Goal: Task Accomplishment & Management: Use online tool/utility

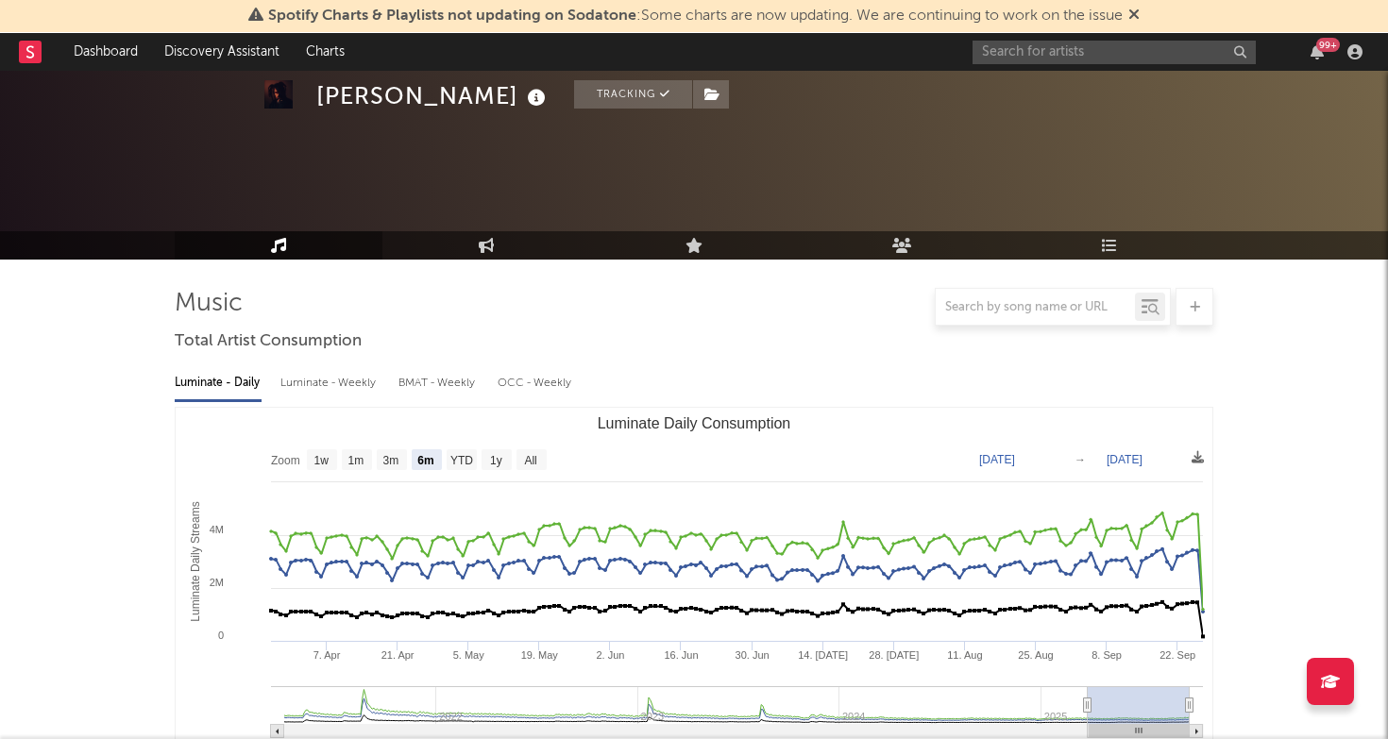
select select "6m"
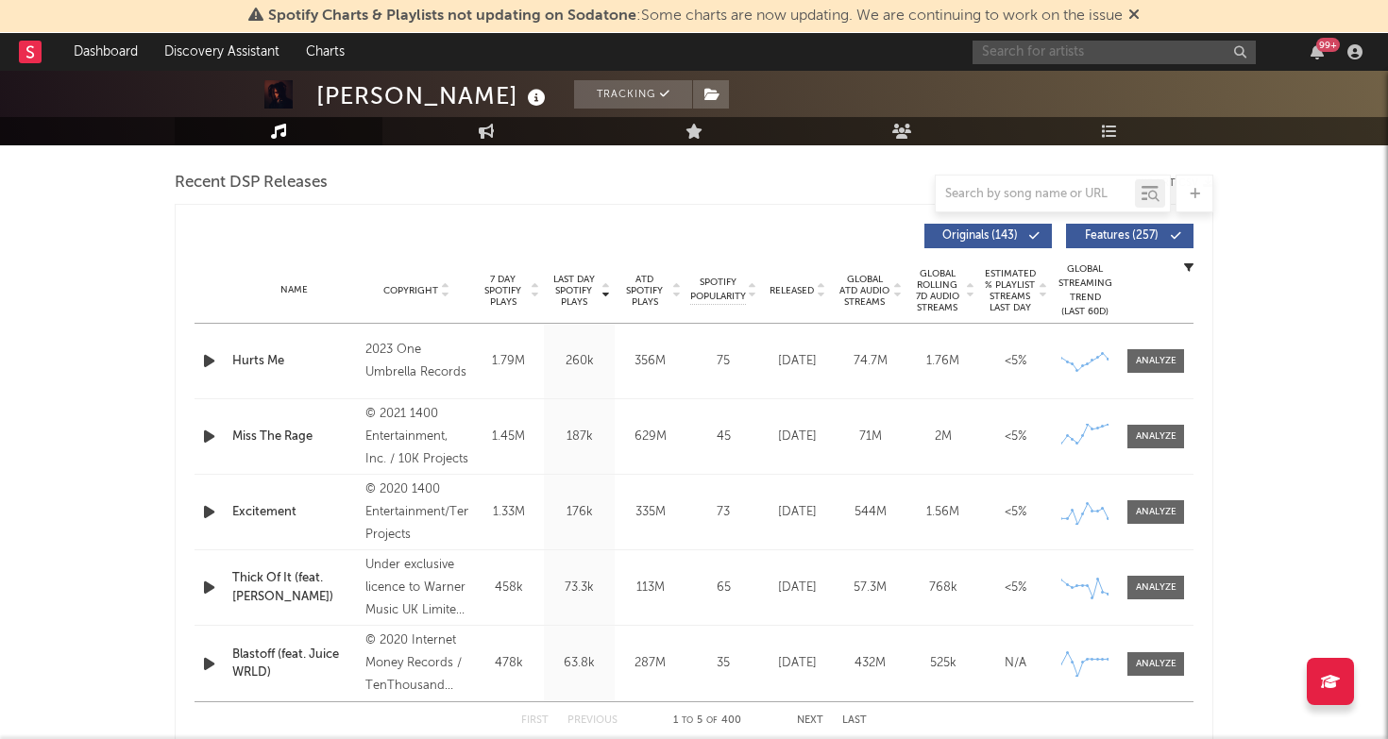
click at [1001, 49] on input "text" at bounding box center [1114, 53] width 283 height 24
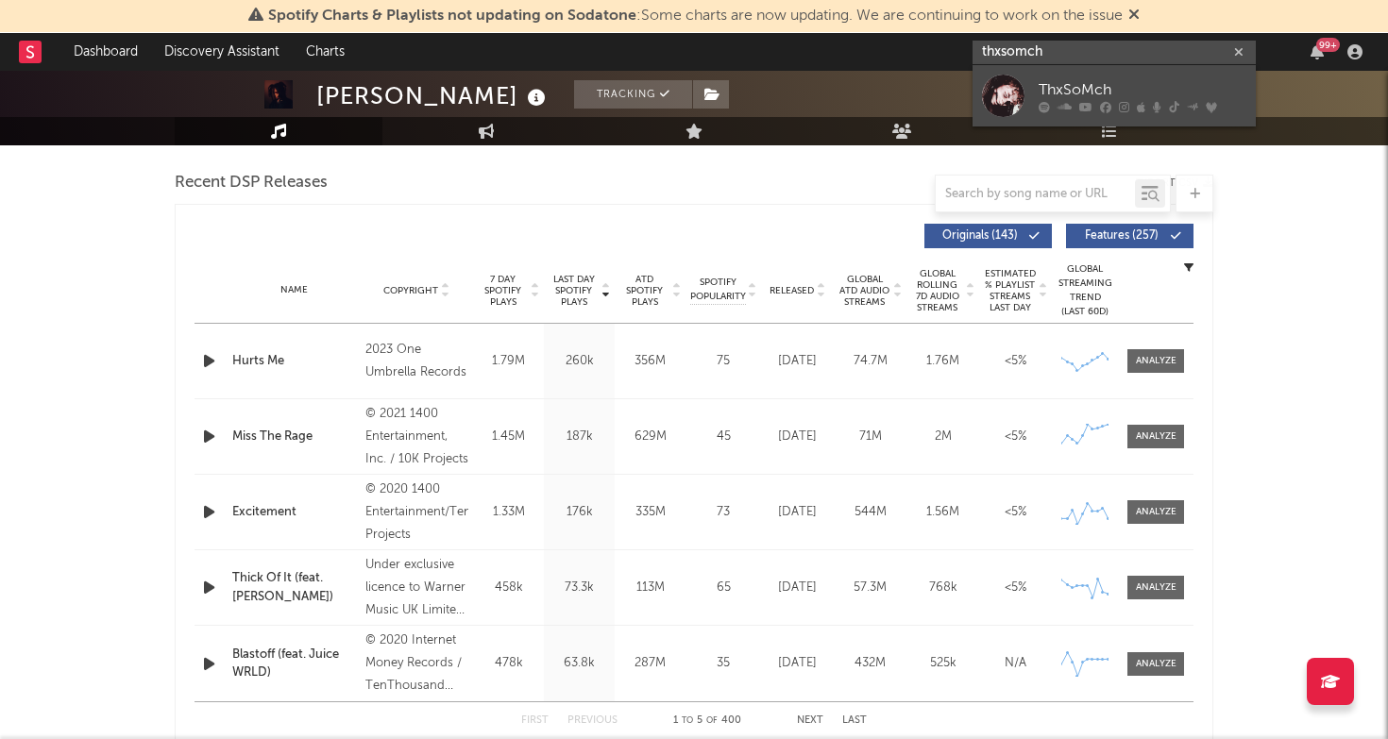
type input "thxsomch"
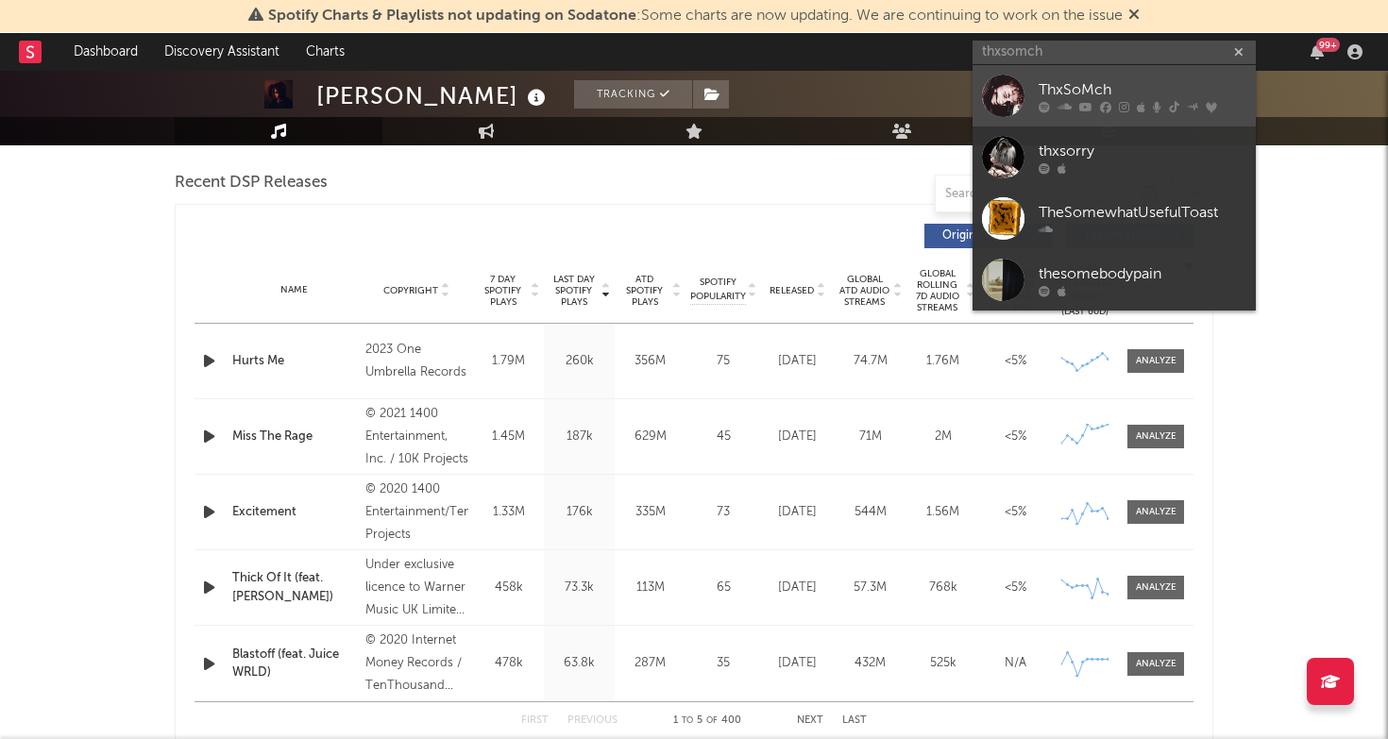
click at [1151, 91] on div "ThxSoMch" at bounding box center [1143, 89] width 208 height 23
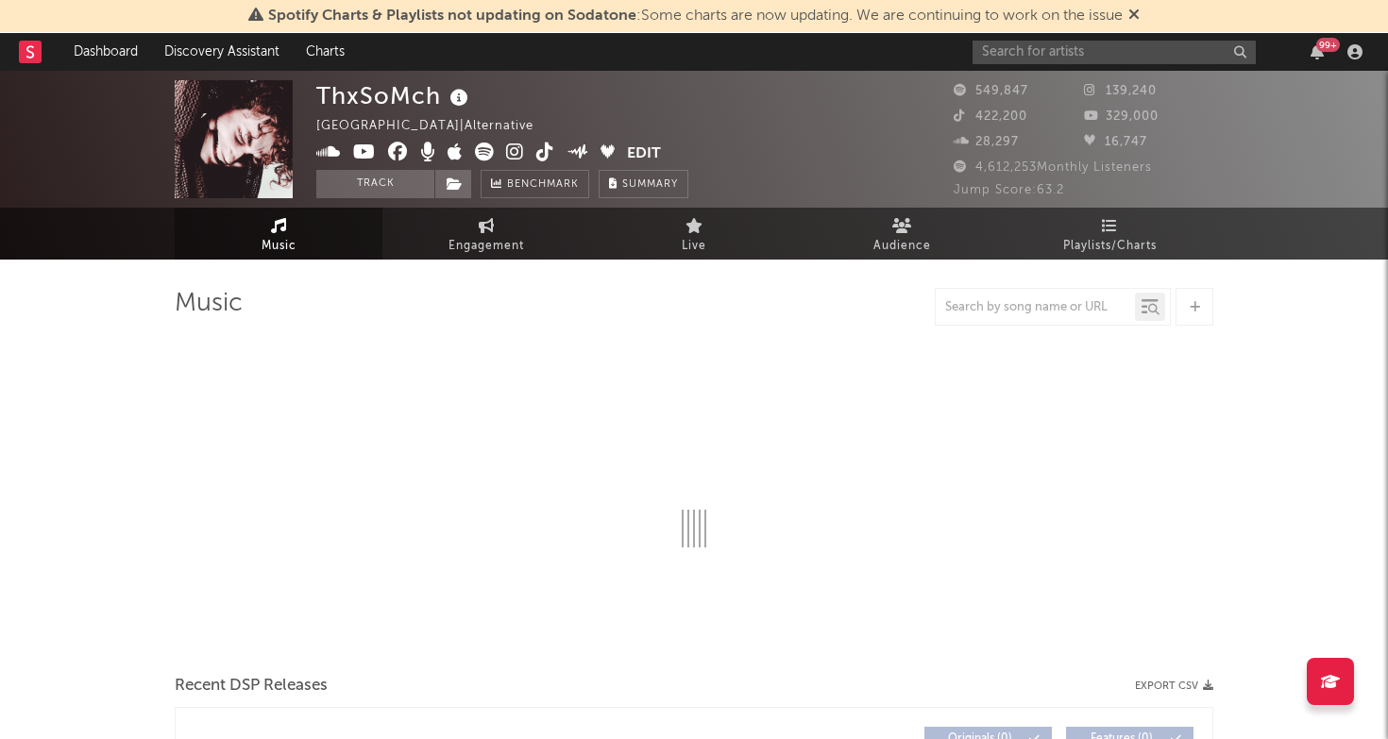
select select "6m"
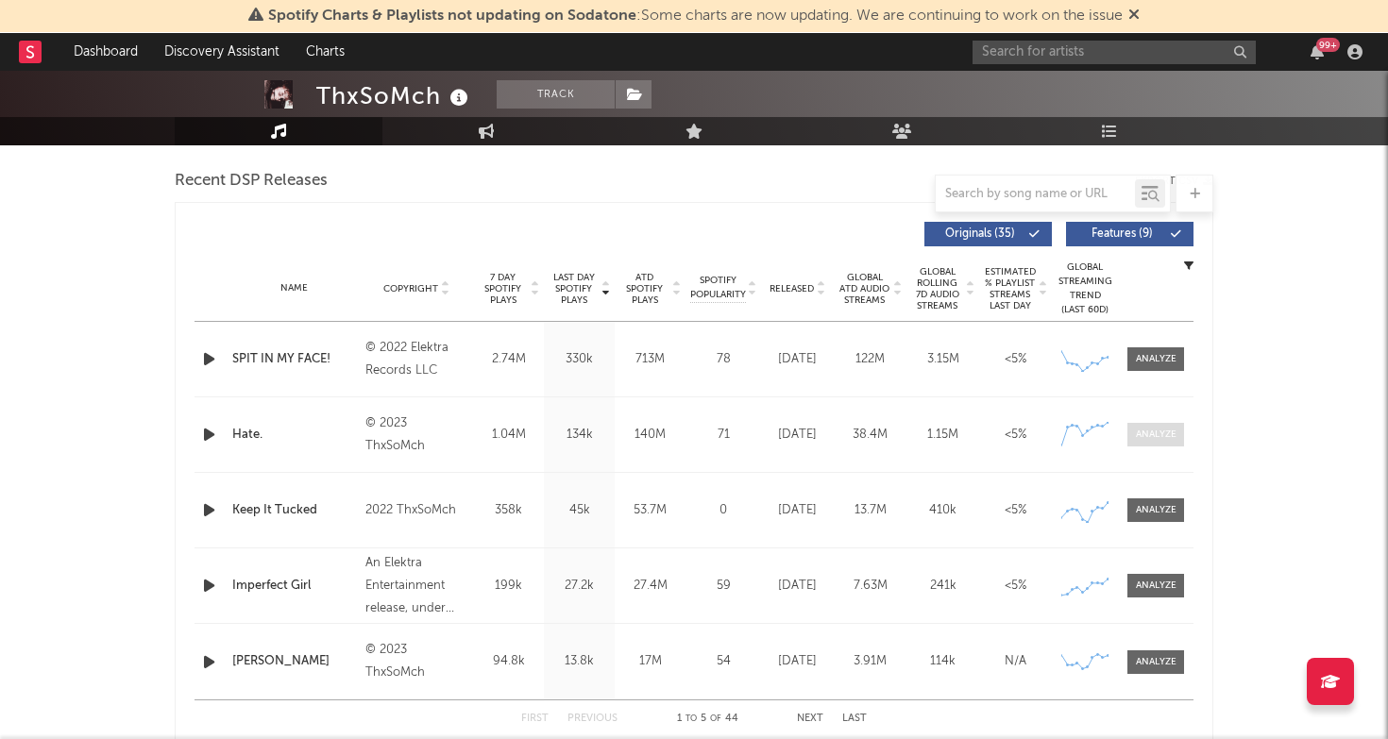
scroll to position [657, 0]
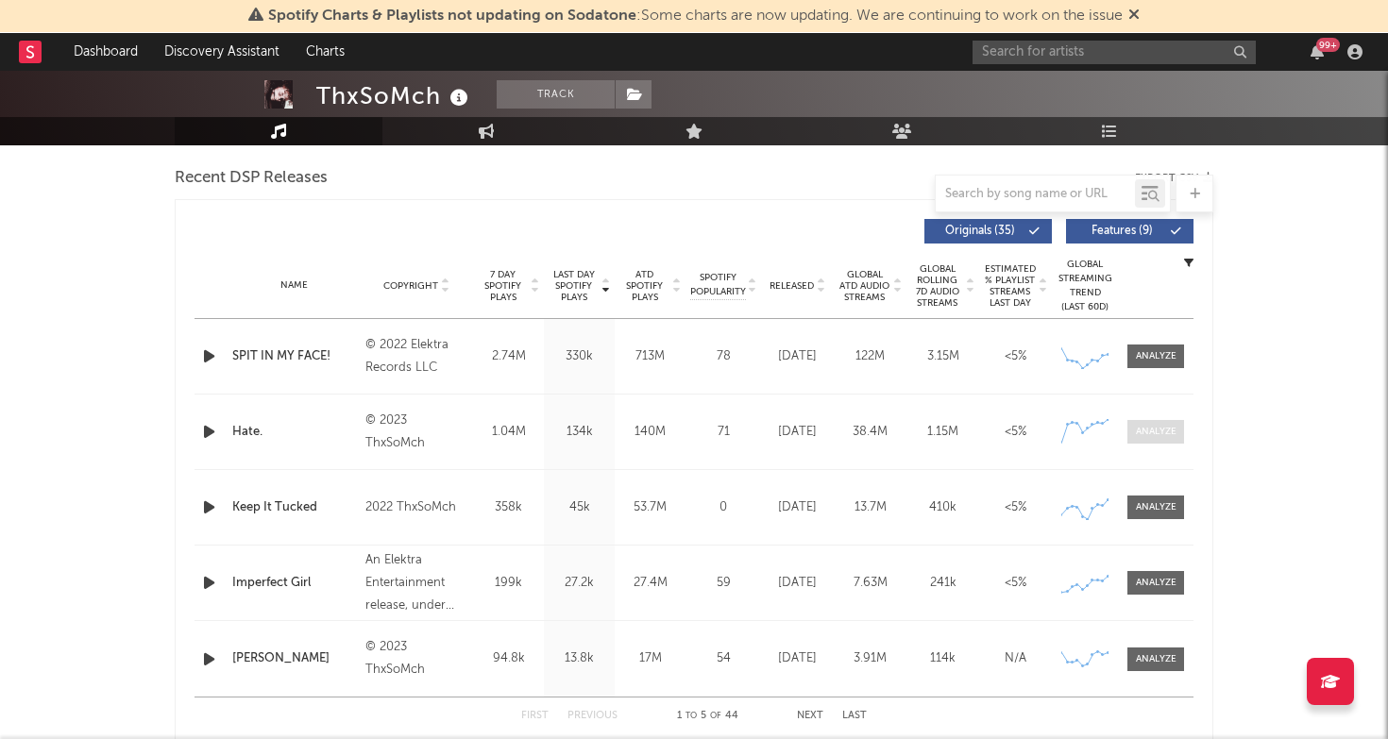
click at [1151, 445] on div "Name Hate. Copyright © 2023 ThxSoMch Label Elektra (NEK) Album Names Crumbled, …" at bounding box center [694, 432] width 999 height 75
click at [1155, 428] on div at bounding box center [1156, 432] width 41 height 14
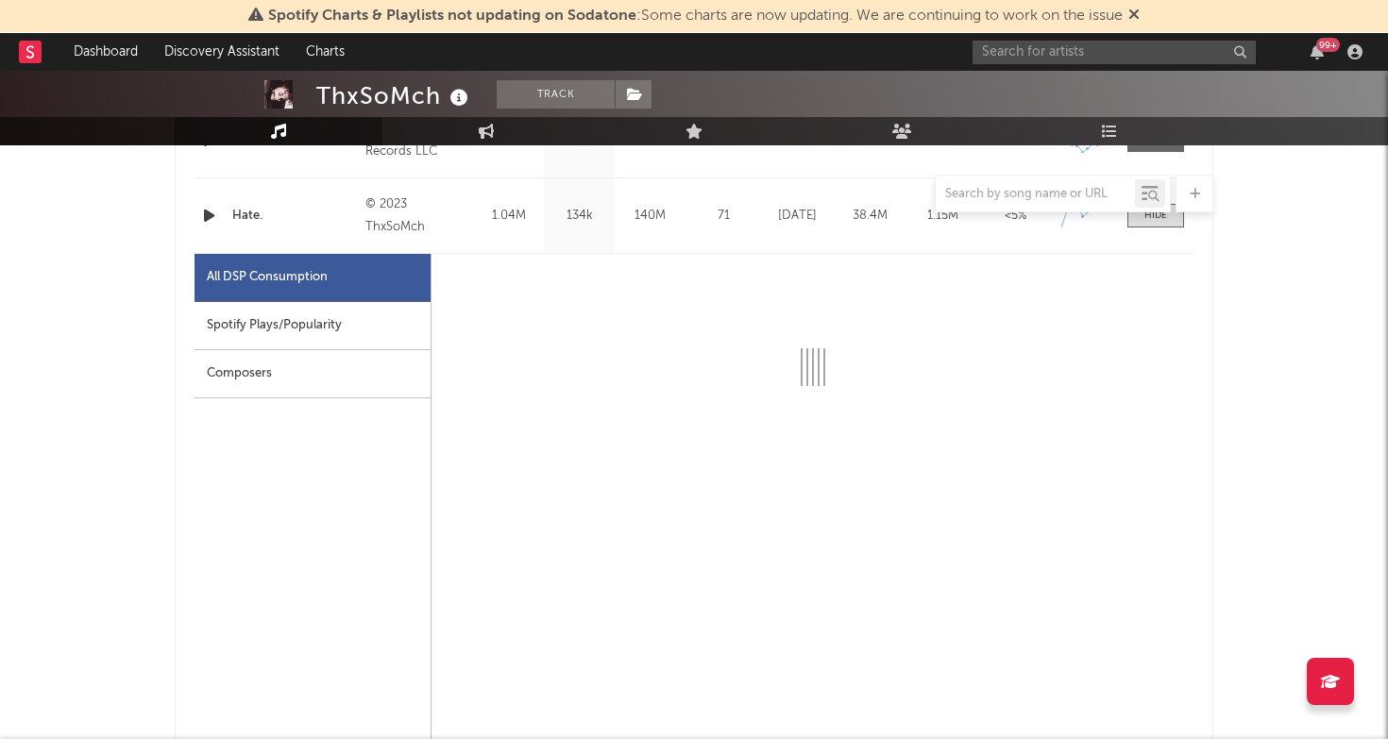
select select "6m"
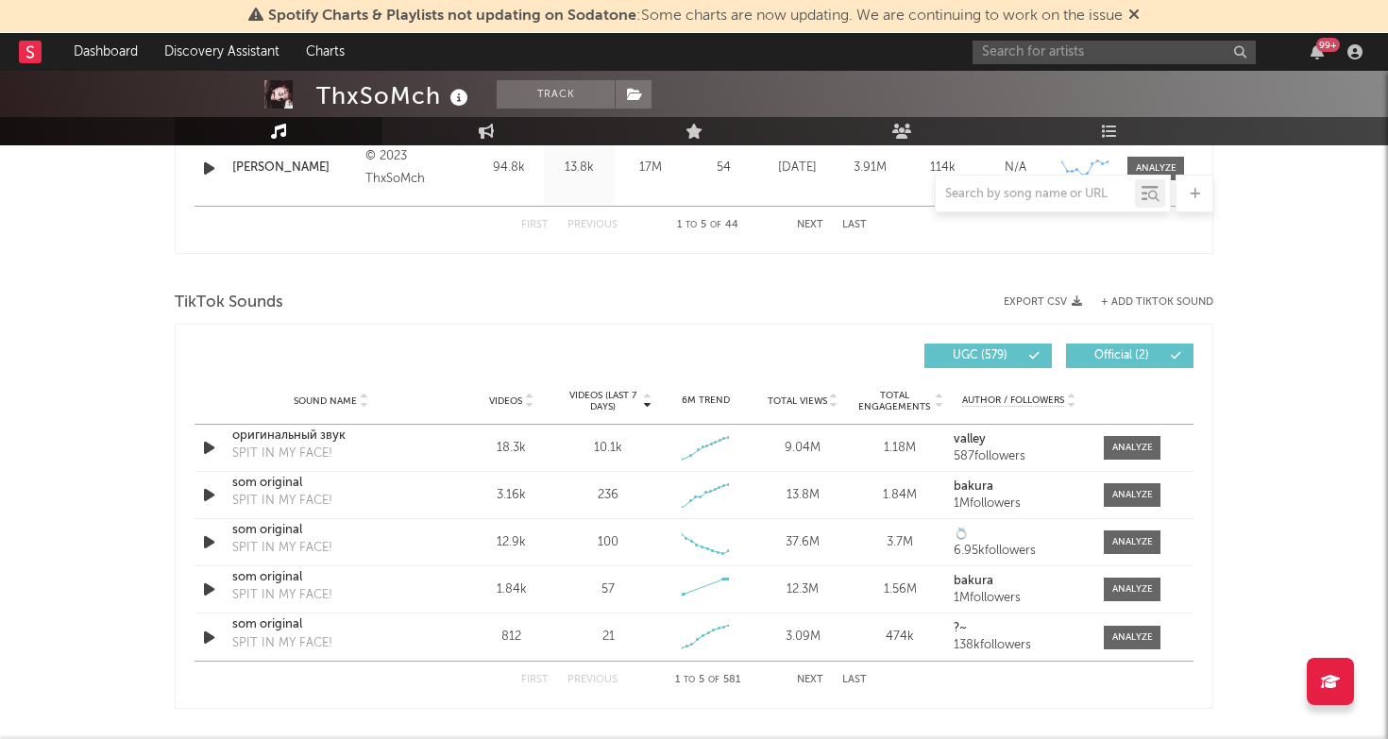
scroll to position [2047, 0]
click at [1134, 438] on span at bounding box center [1132, 447] width 57 height 24
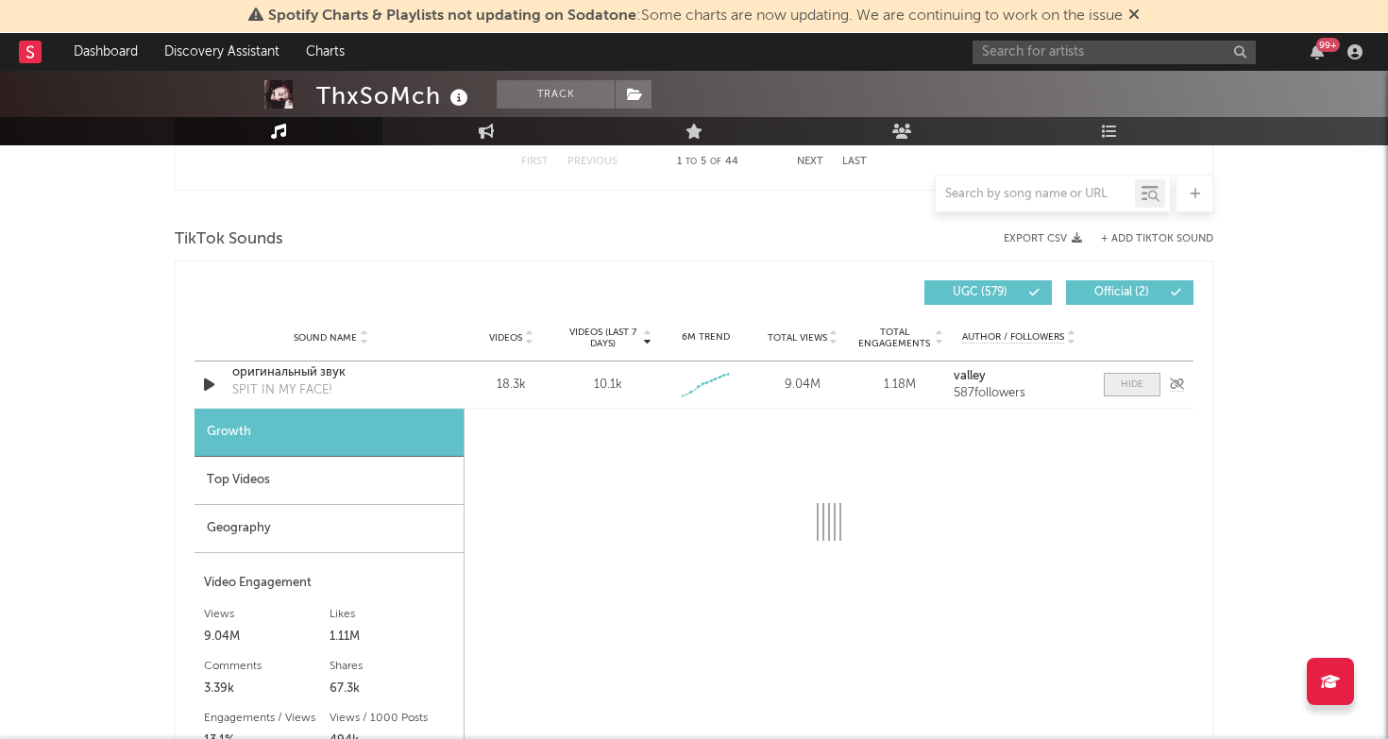
select select "1w"
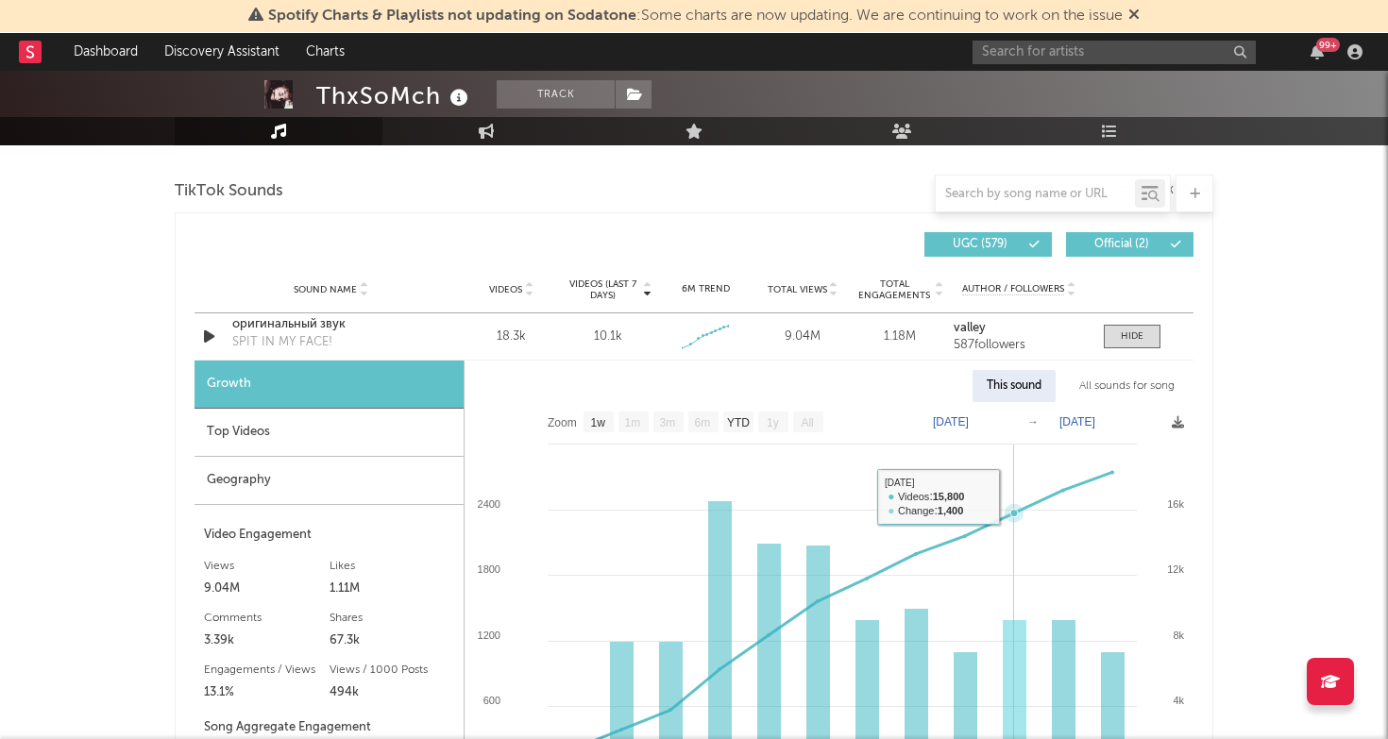
scroll to position [2148, 0]
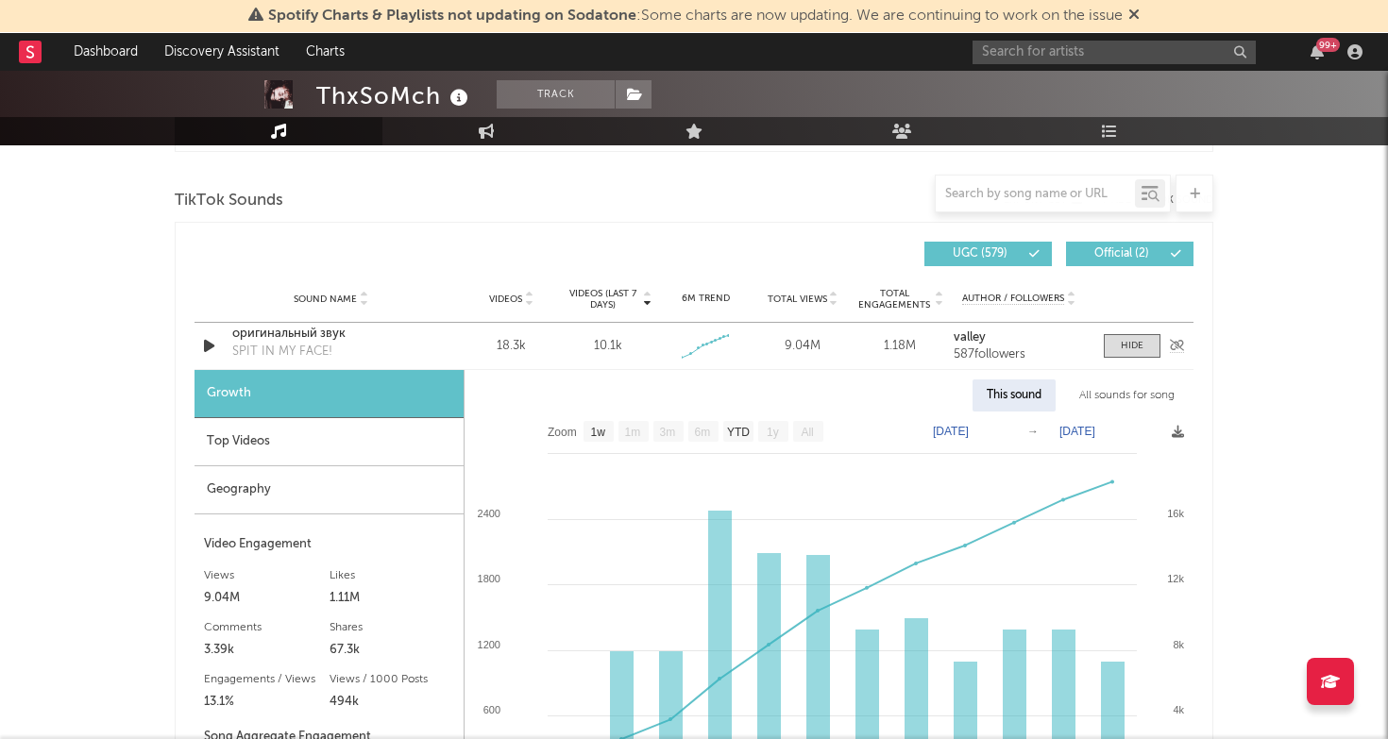
click at [312, 339] on div "оригинальный звук" at bounding box center [330, 334] width 197 height 19
click at [1136, 341] on div at bounding box center [1132, 346] width 23 height 14
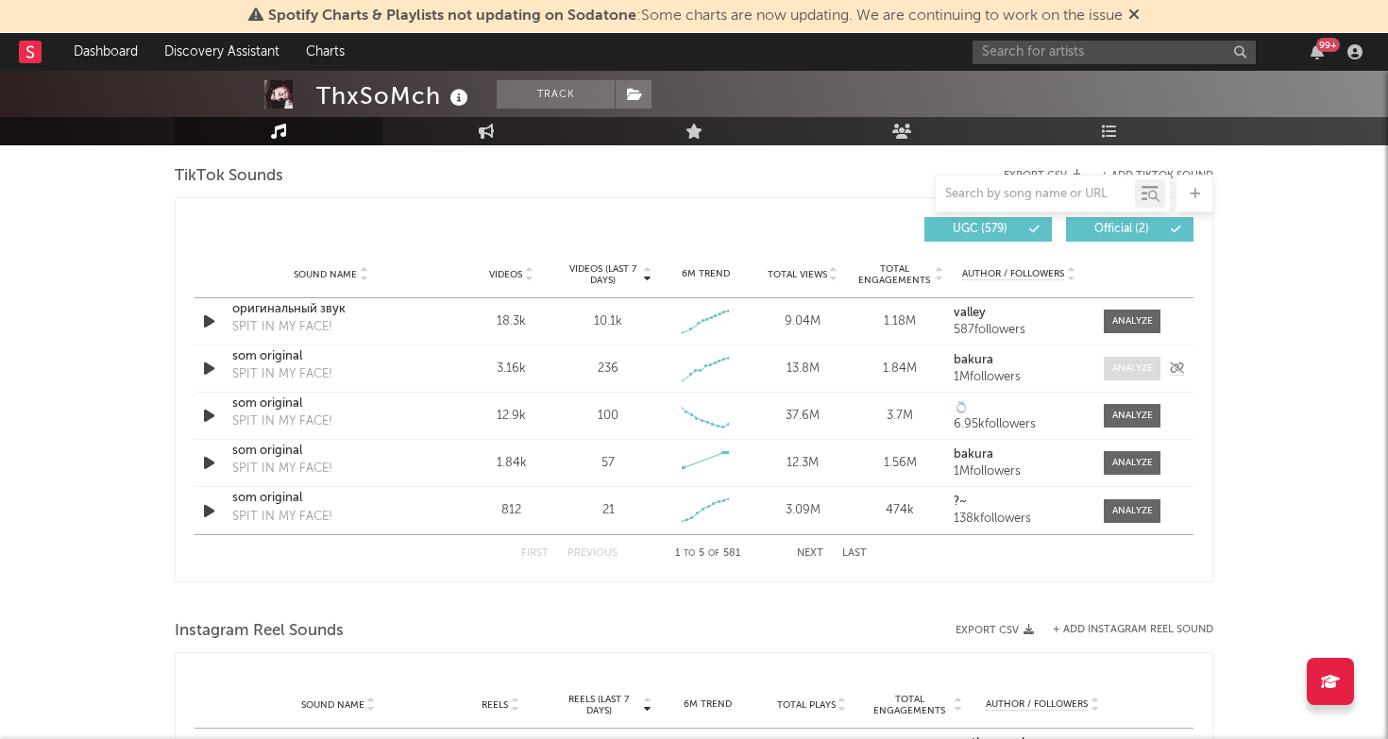
scroll to position [2153, 0]
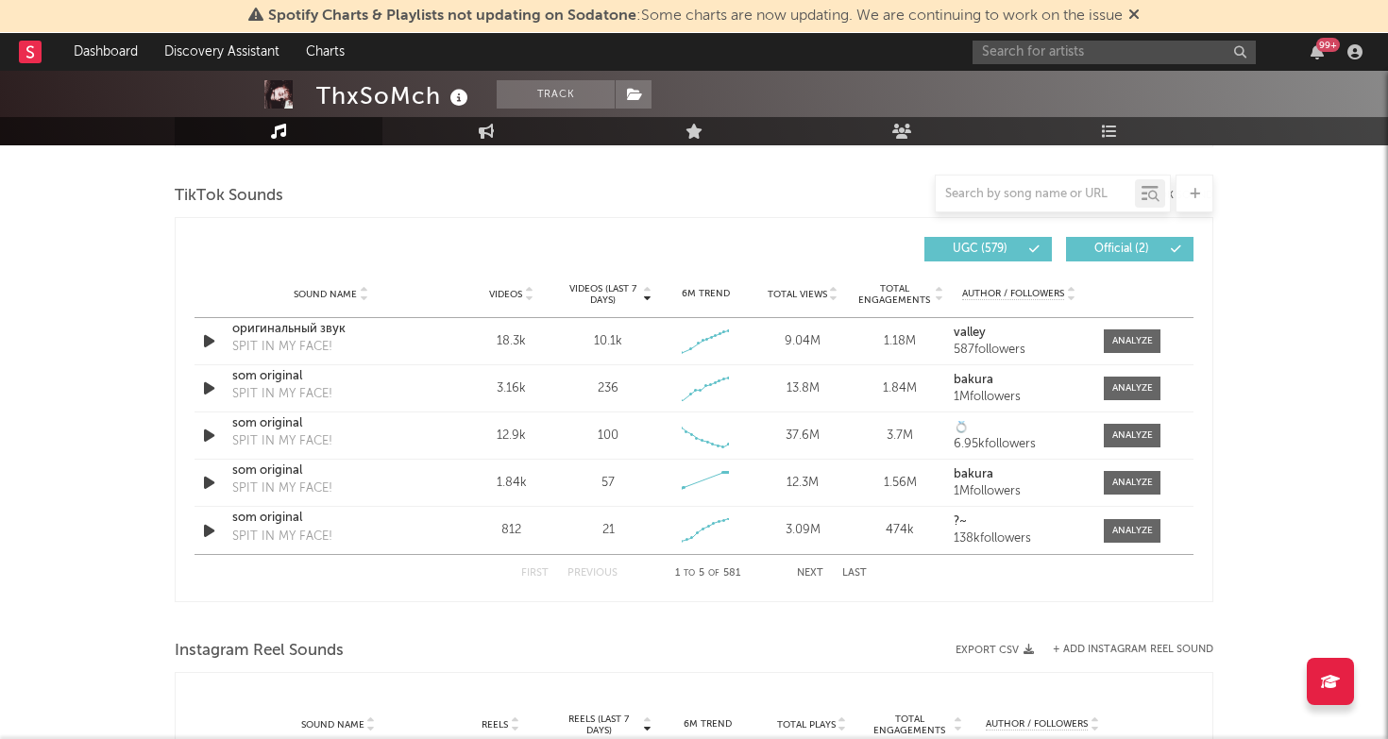
click at [804, 570] on button "Next" at bounding box center [810, 573] width 26 height 10
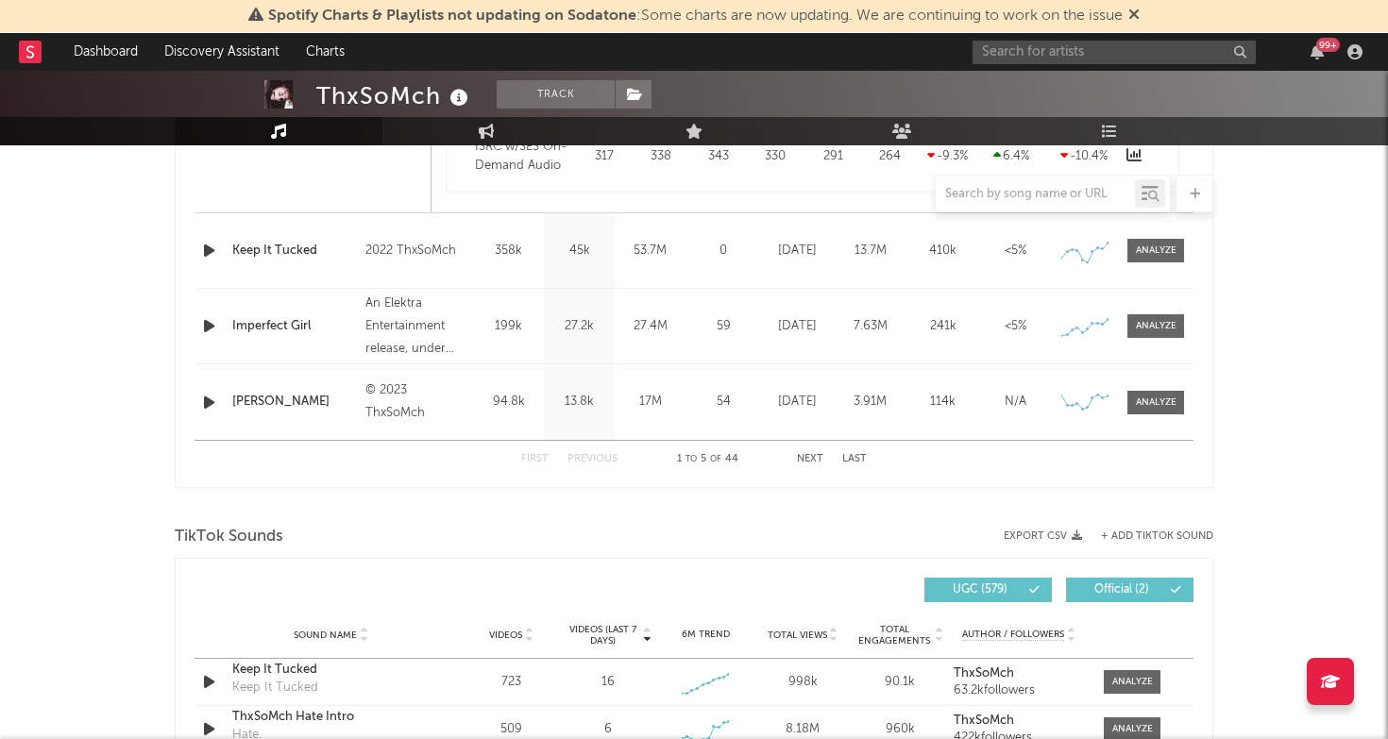
scroll to position [2037, 0]
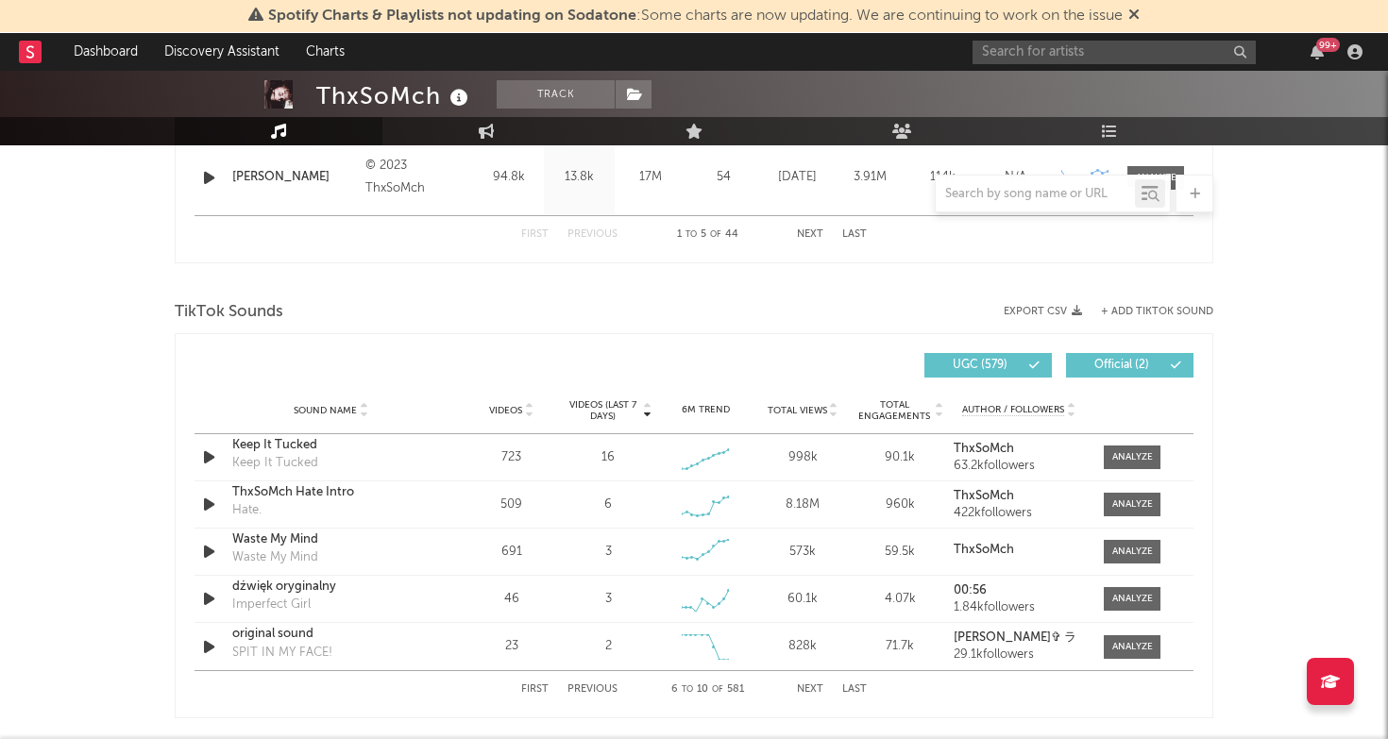
click at [1131, 298] on div "TikTok Sounds" at bounding box center [694, 312] width 1039 height 32
click at [1126, 318] on div "TikTok Sounds" at bounding box center [694, 312] width 1039 height 32
click at [1129, 308] on button "+ Add TikTok Sound" at bounding box center [1157, 312] width 112 height 10
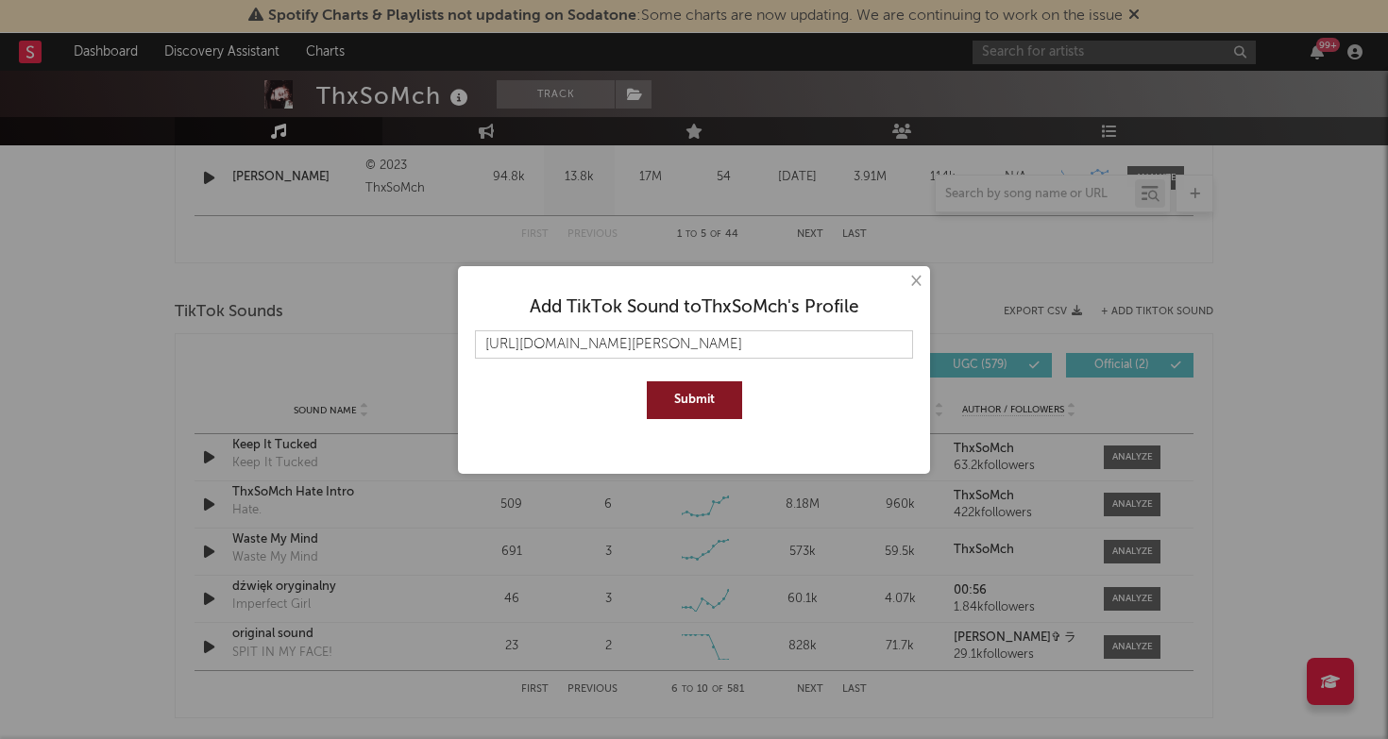
type input "https://www.tiktok.com/music/Te-Recomiendo-Mirarte-Al-Espejo-725849332156539162…"
click at [701, 401] on button "Submit" at bounding box center [694, 400] width 95 height 38
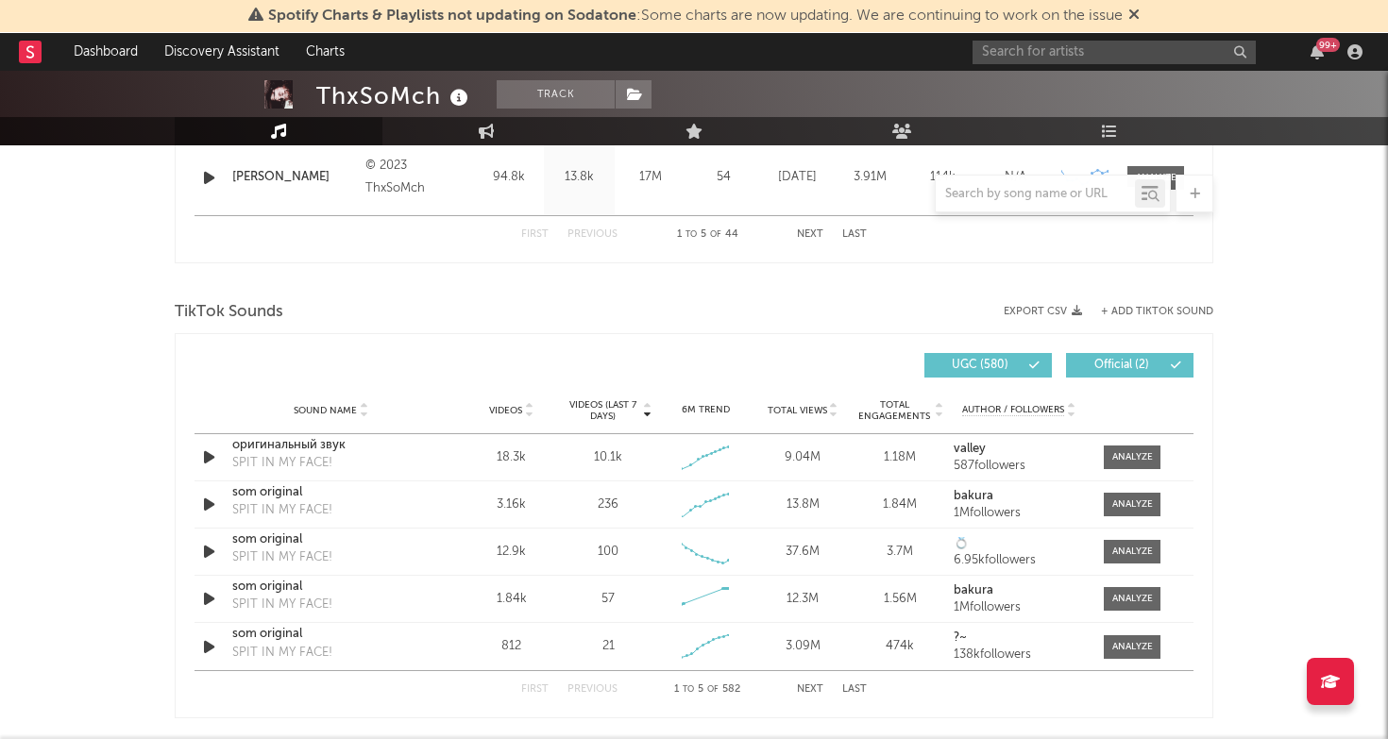
click at [811, 683] on div "First Previous 1 to 5 of 582 Next Last" at bounding box center [694, 689] width 346 height 37
click at [815, 693] on button "Next" at bounding box center [810, 690] width 26 height 10
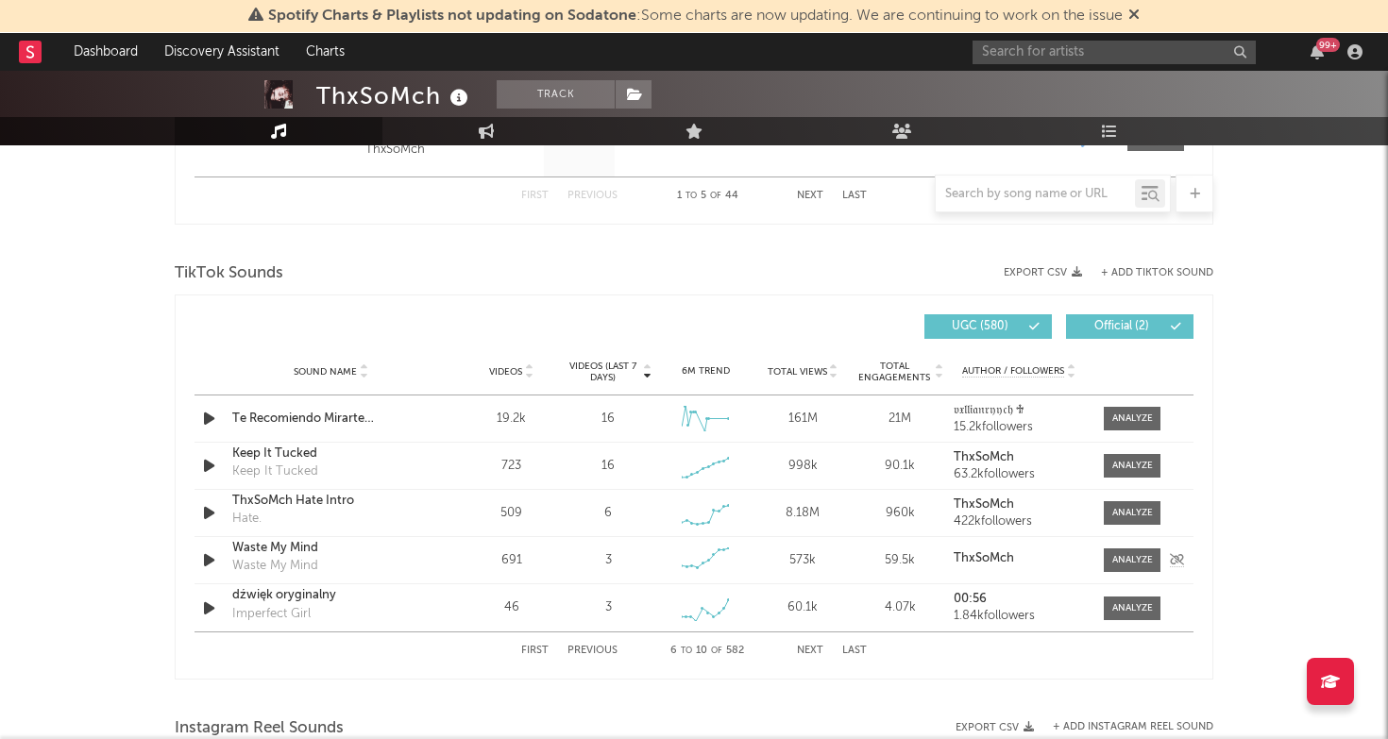
scroll to position [2079, 0]
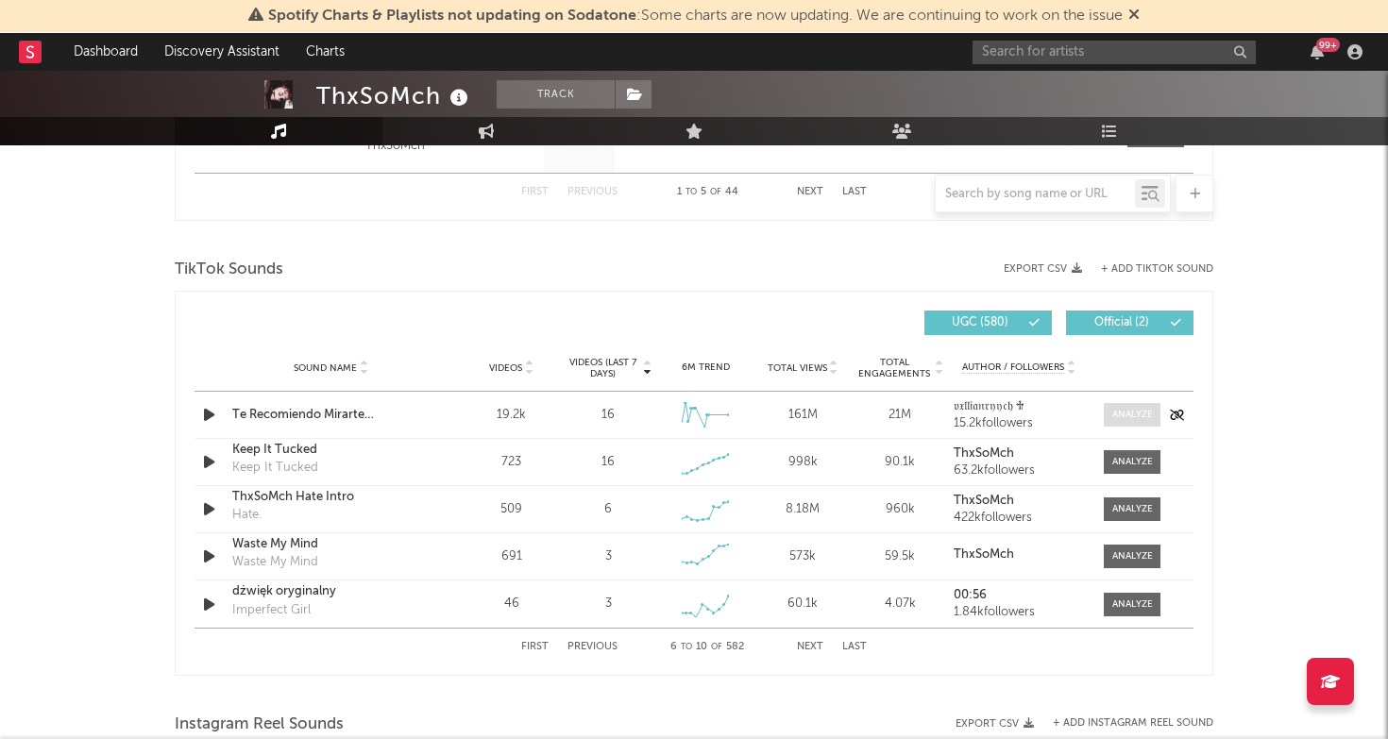
click at [1128, 404] on span at bounding box center [1132, 415] width 57 height 24
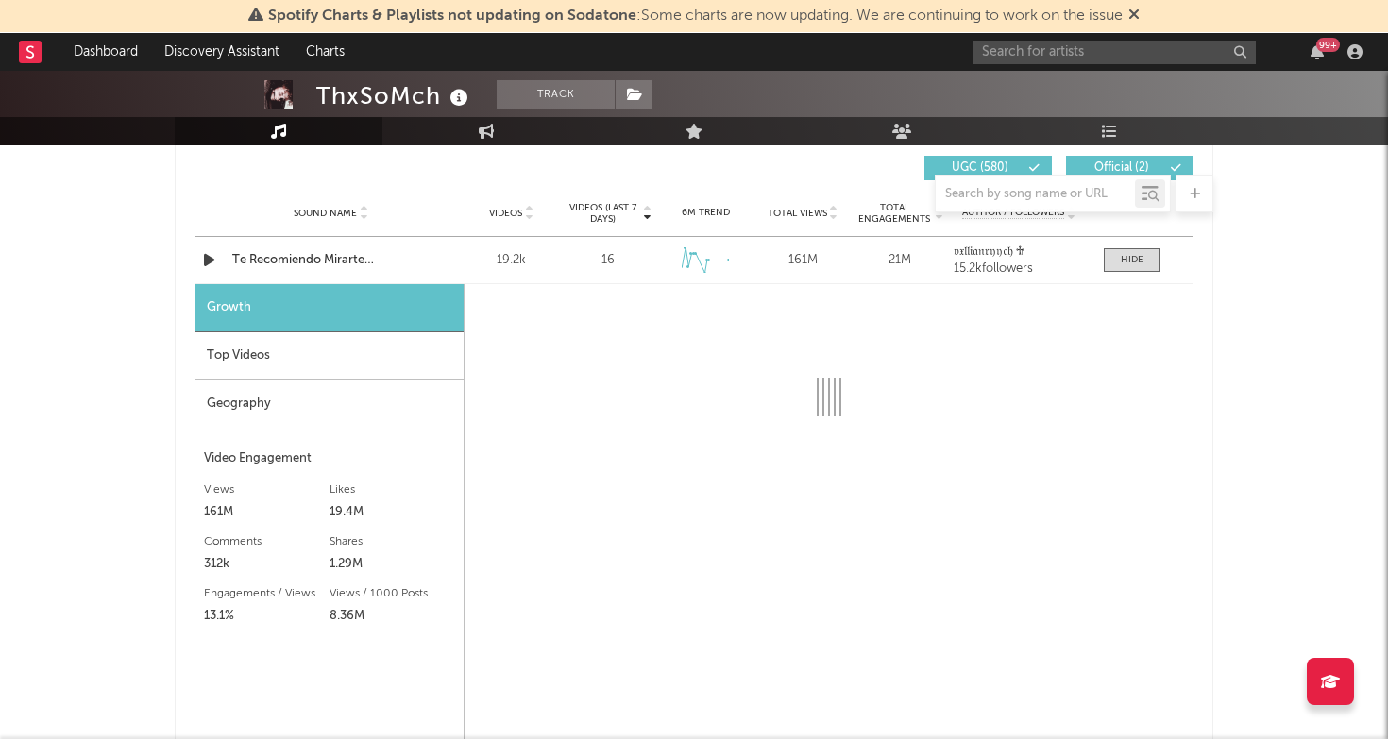
scroll to position [2262, 0]
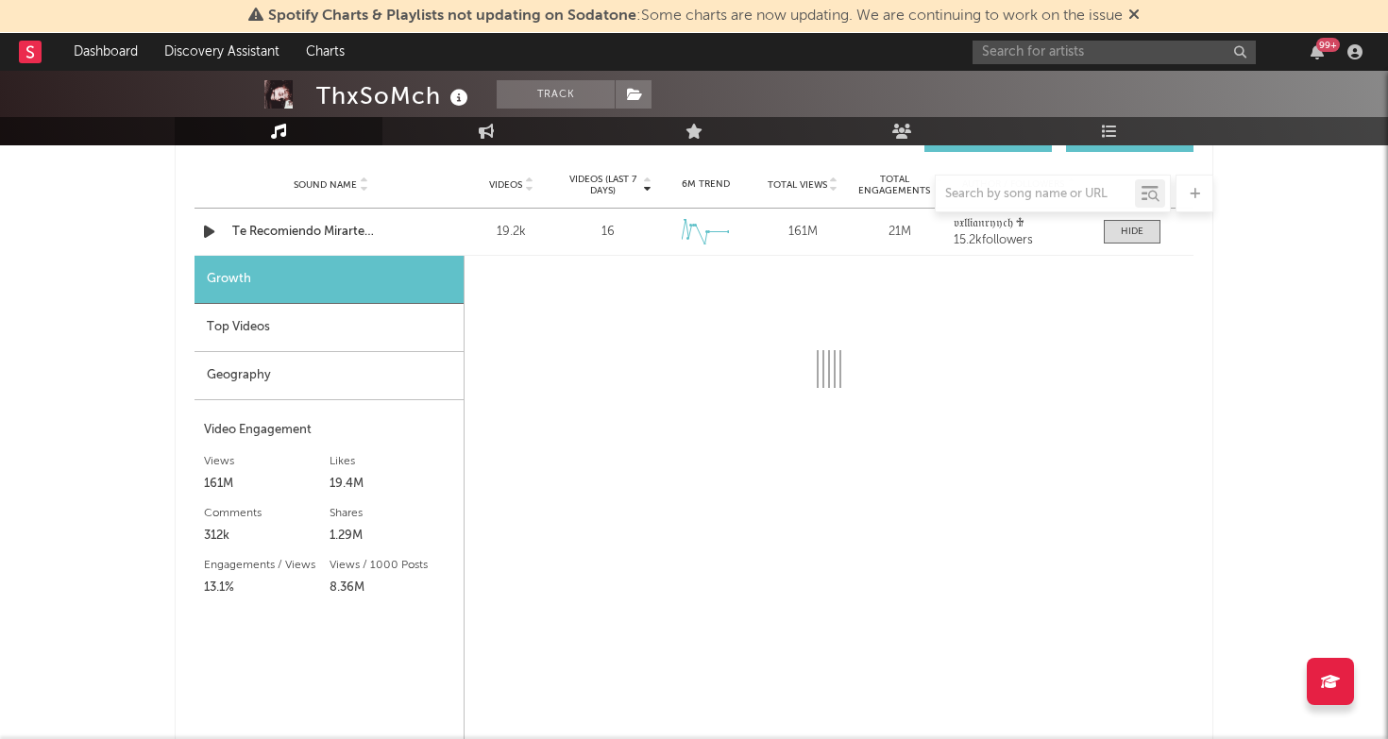
select select "6m"
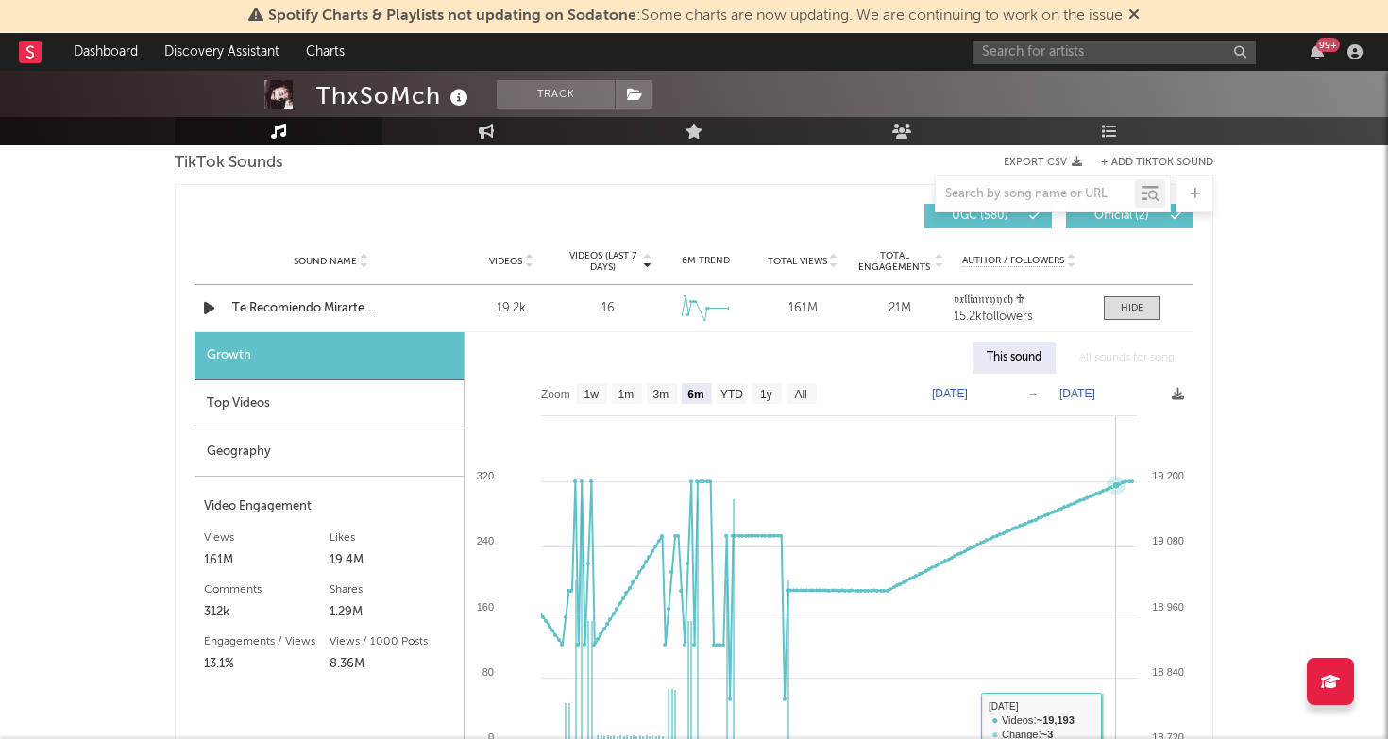
scroll to position [2160, 0]
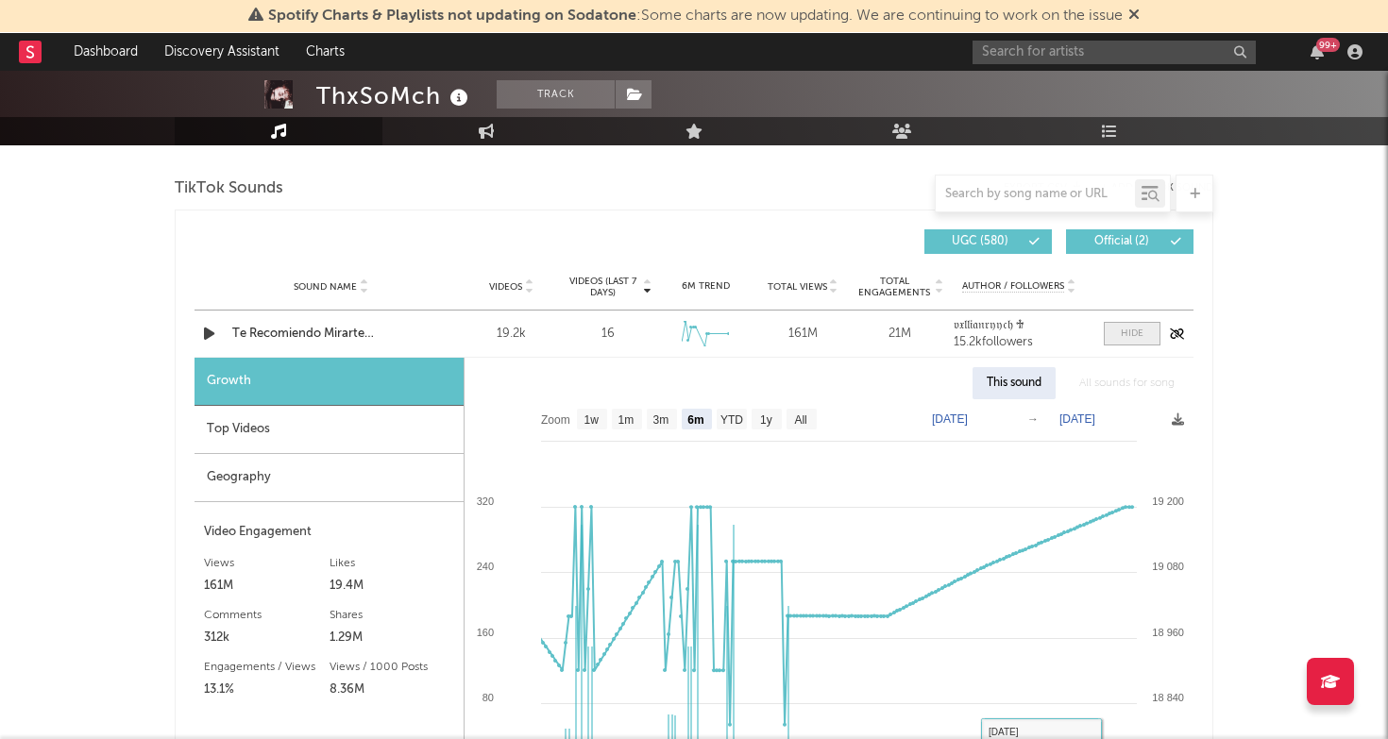
click at [1124, 329] on div at bounding box center [1132, 334] width 23 height 14
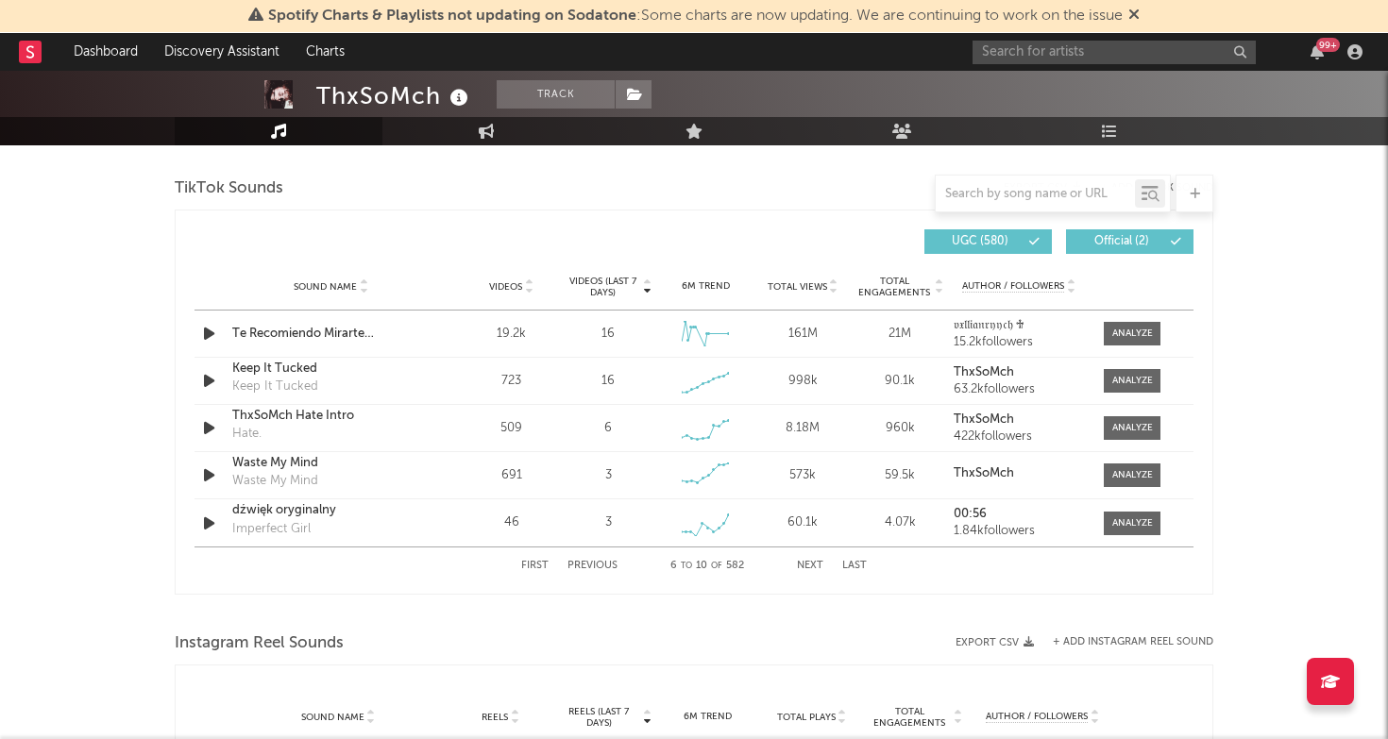
click at [600, 564] on button "Previous" at bounding box center [593, 566] width 50 height 10
click at [815, 566] on button "Next" at bounding box center [810, 566] width 26 height 10
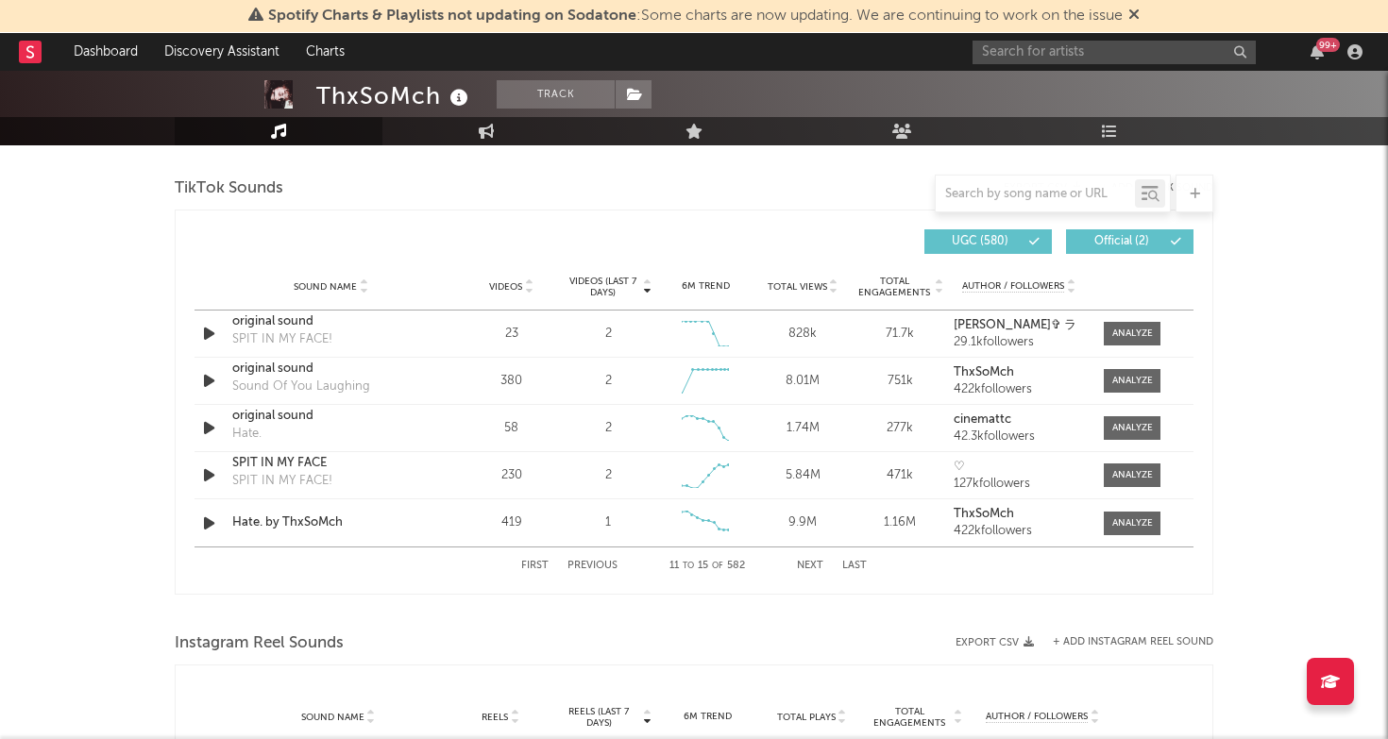
click at [815, 566] on button "Next" at bounding box center [810, 566] width 26 height 10
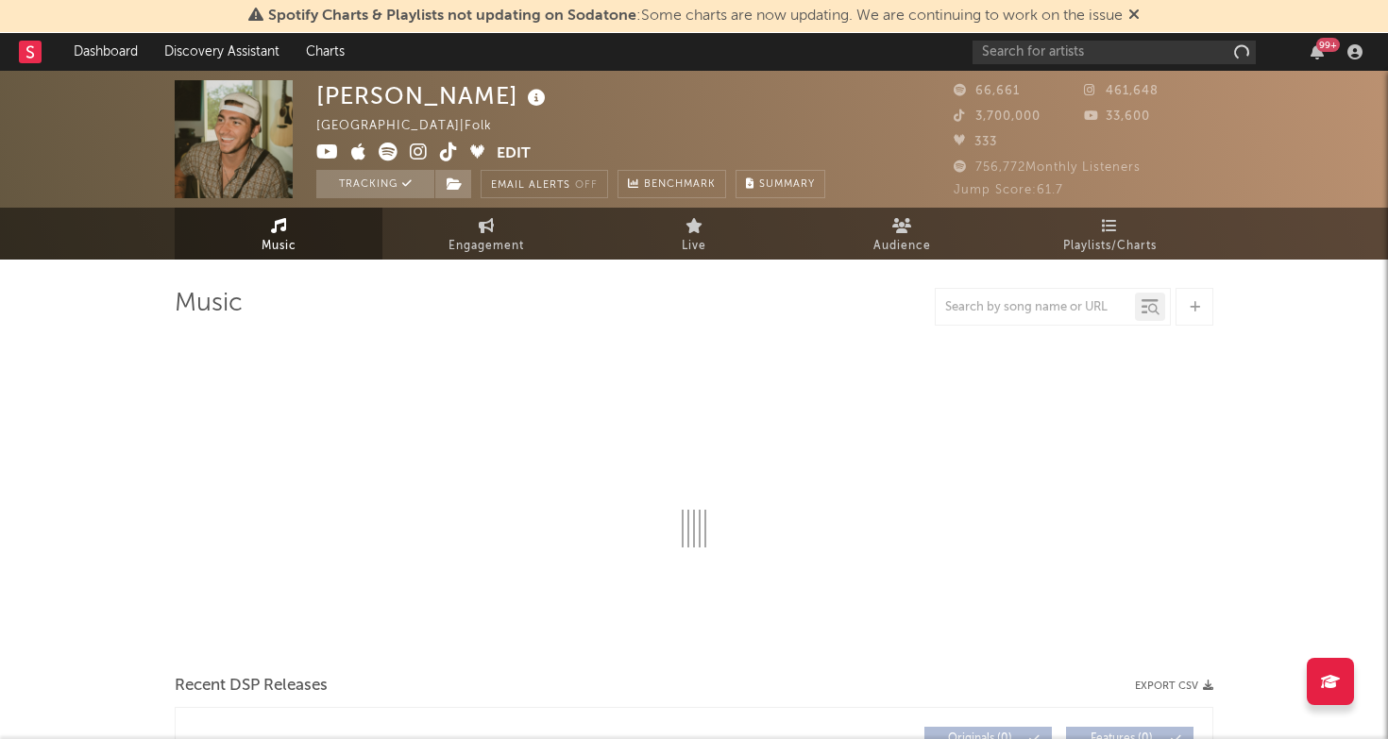
select select "6m"
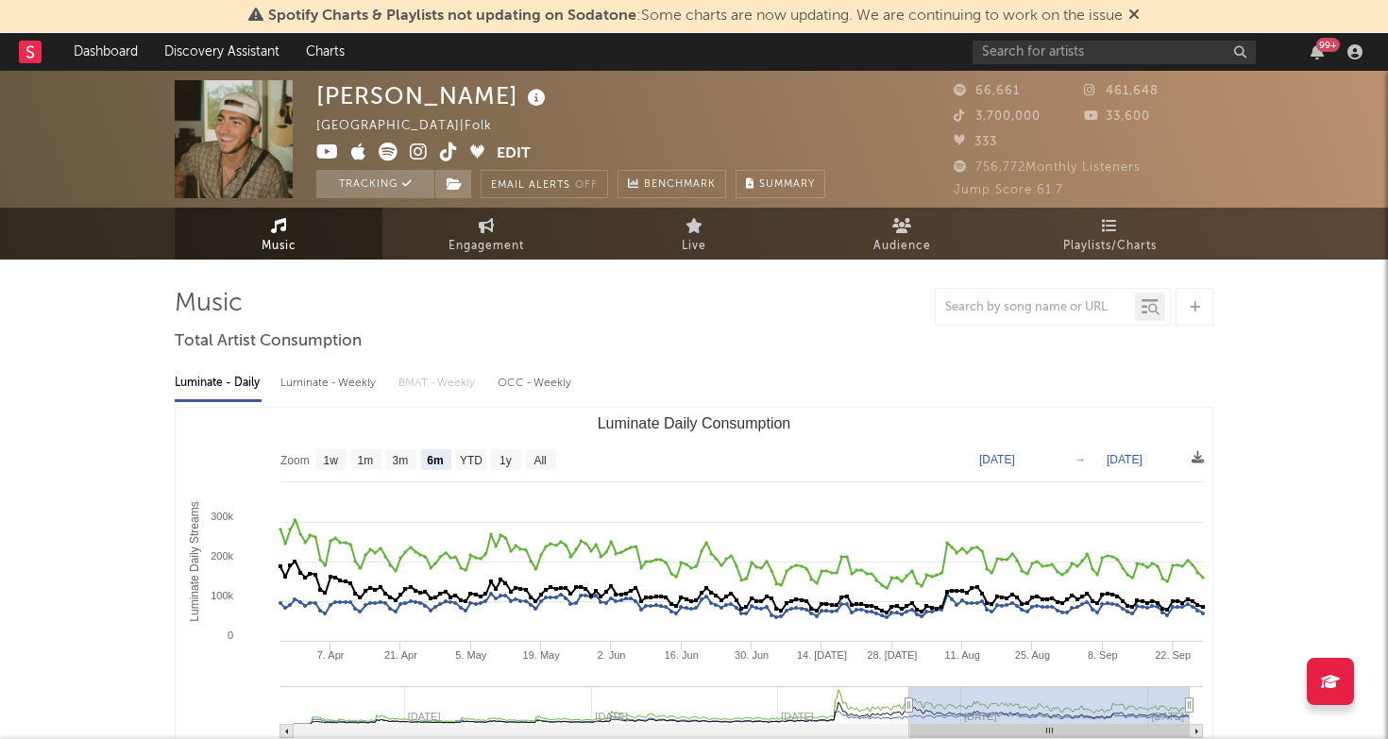
click at [1113, 31] on div "Spotify Charts & Playlists not updating on Sodatone : Some charts are now updat…" at bounding box center [694, 16] width 1388 height 33
click at [1113, 42] on input "text" at bounding box center [1114, 53] width 283 height 24
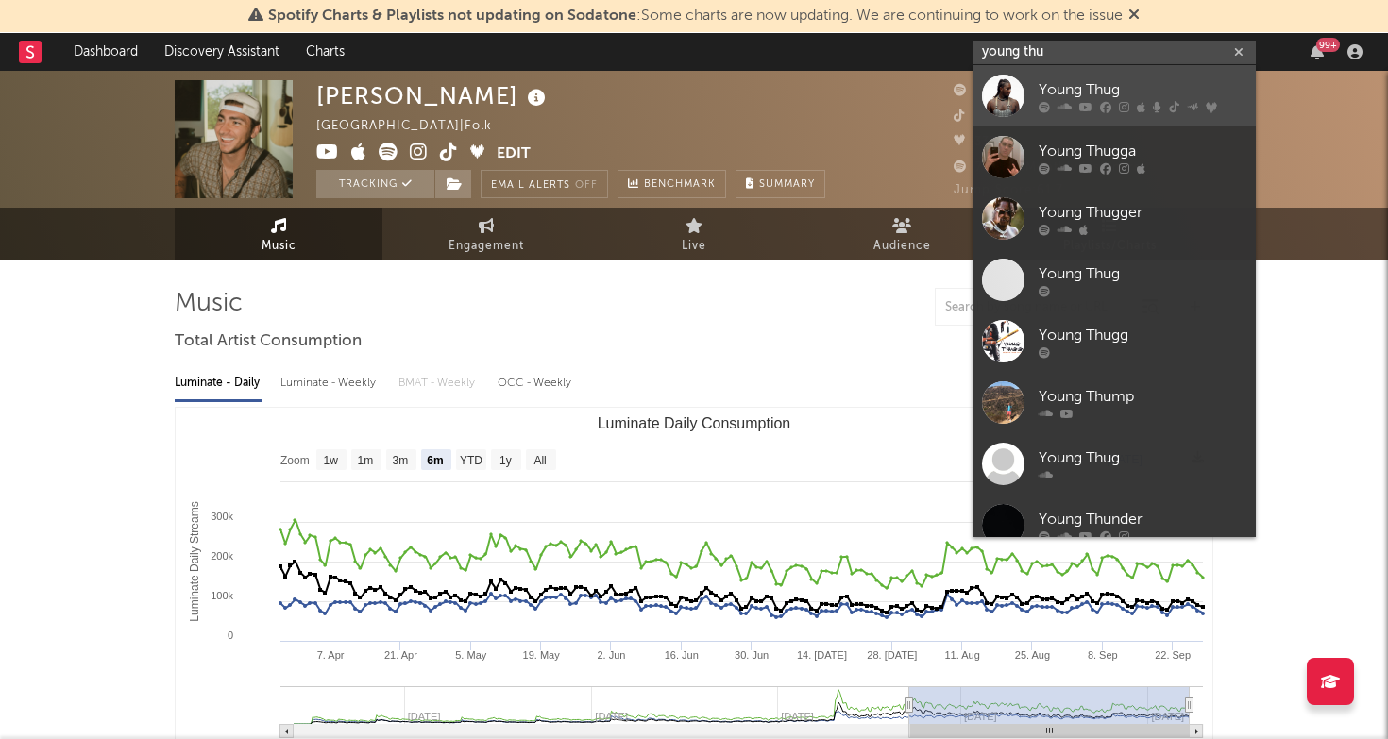
type input "young thu"
click at [1069, 71] on link "Young Thug" at bounding box center [1114, 95] width 283 height 61
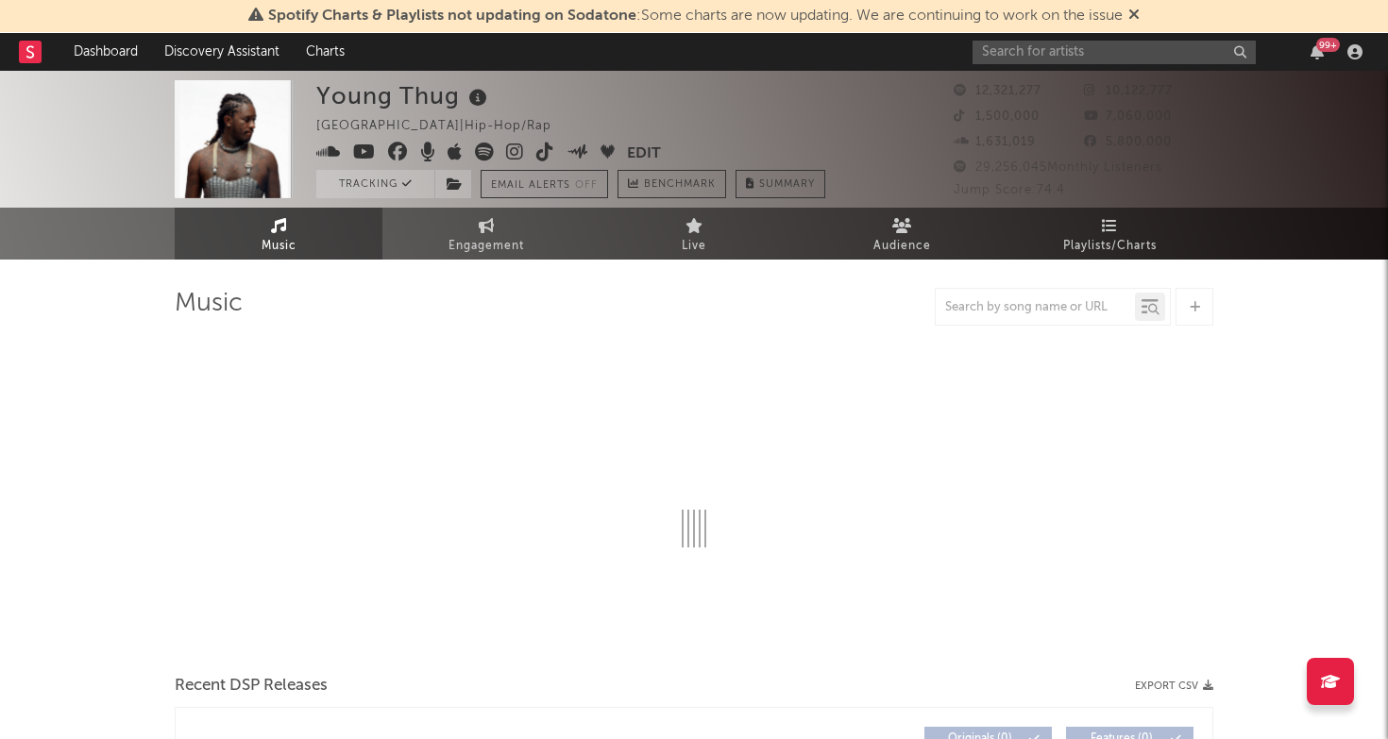
select select "6m"
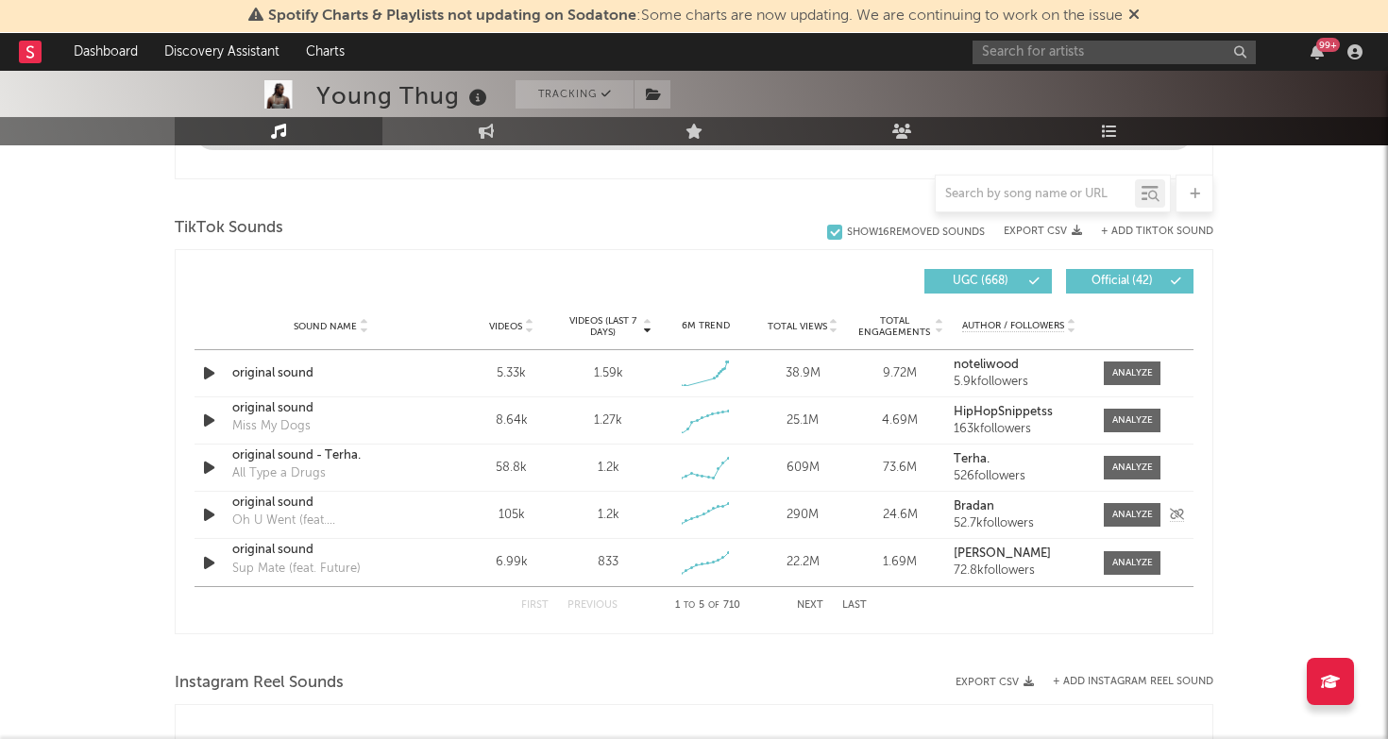
scroll to position [1191, 0]
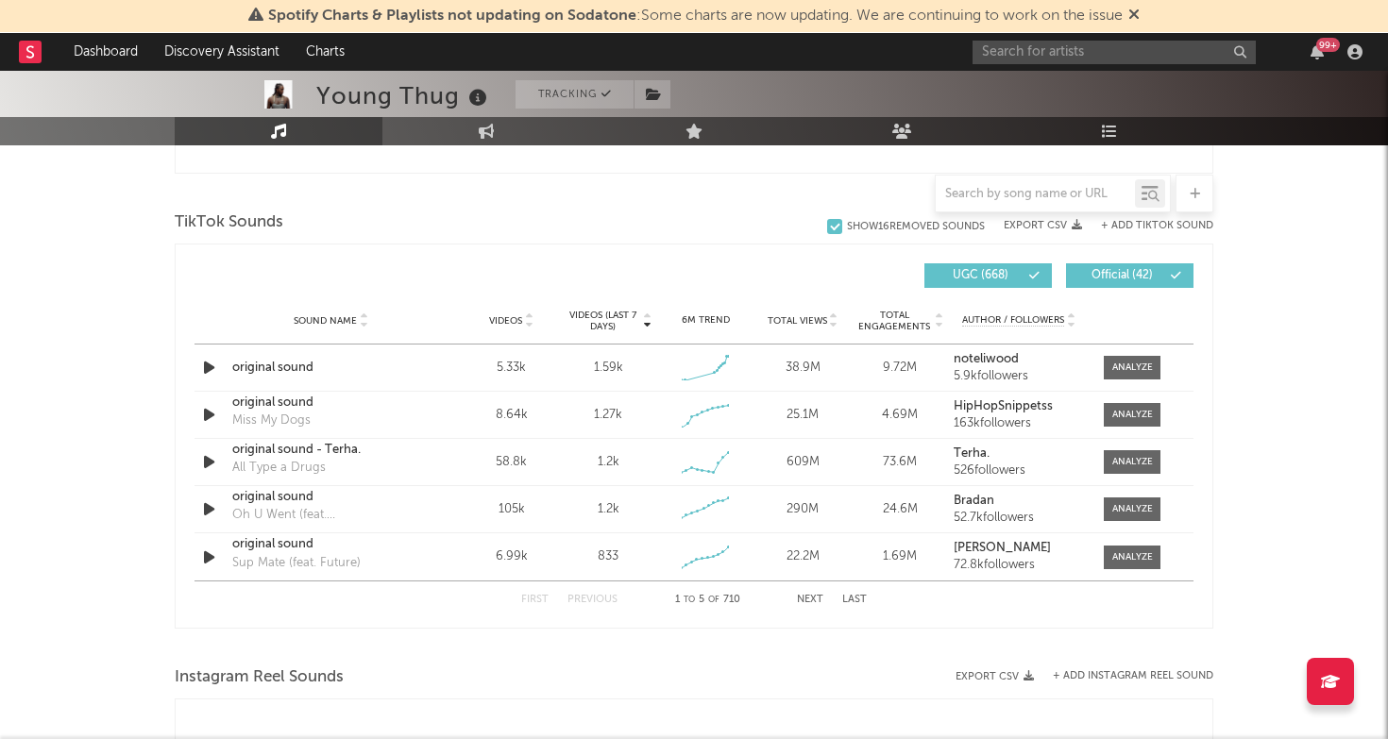
click at [809, 598] on button "Next" at bounding box center [810, 600] width 26 height 10
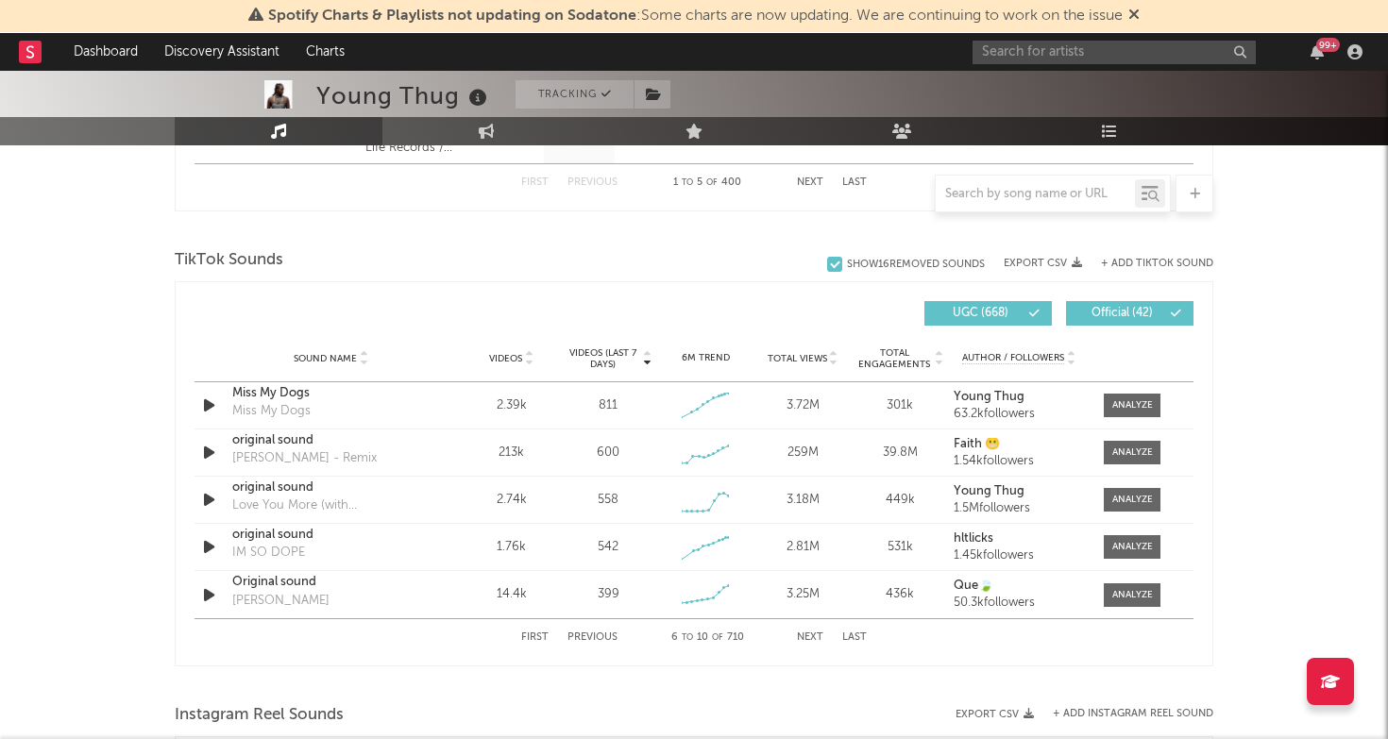
click at [859, 635] on button "Last" at bounding box center [854, 638] width 25 height 10
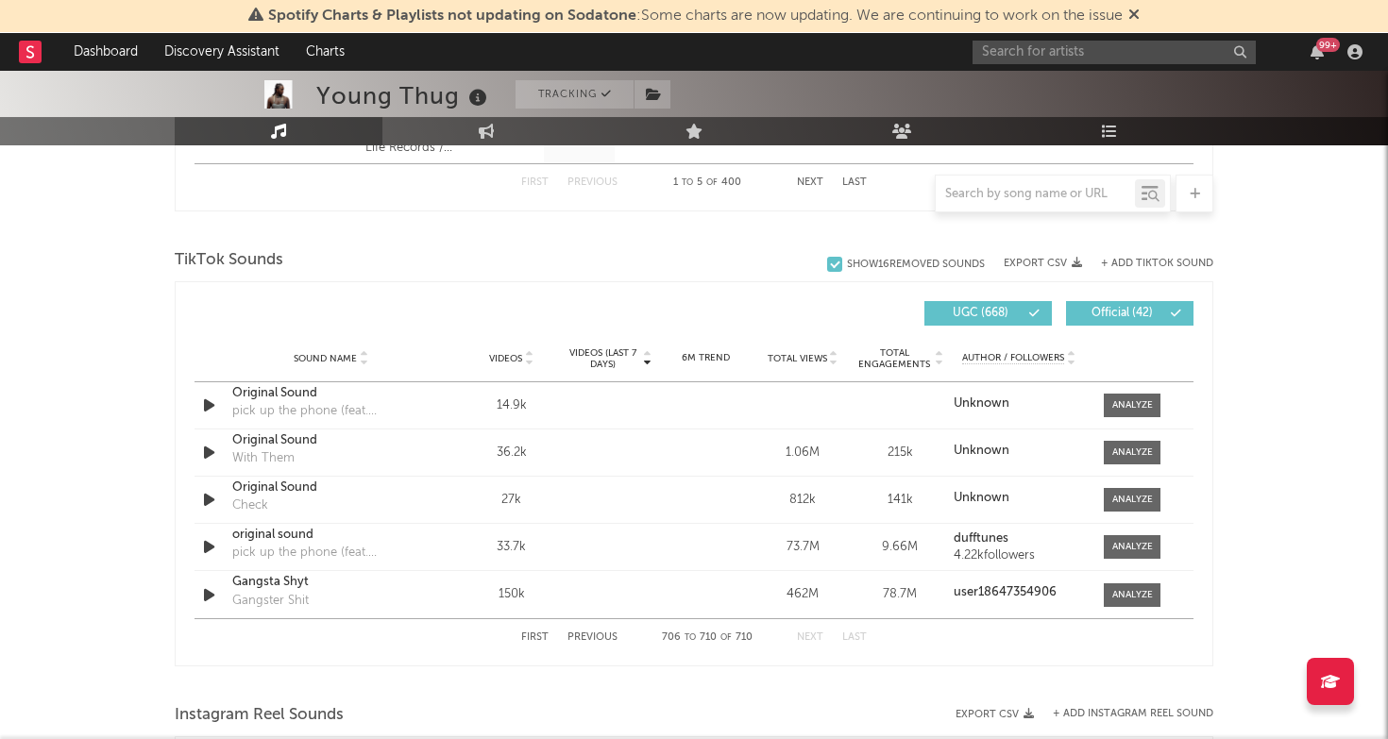
click at [583, 633] on button "Previous" at bounding box center [593, 638] width 50 height 10
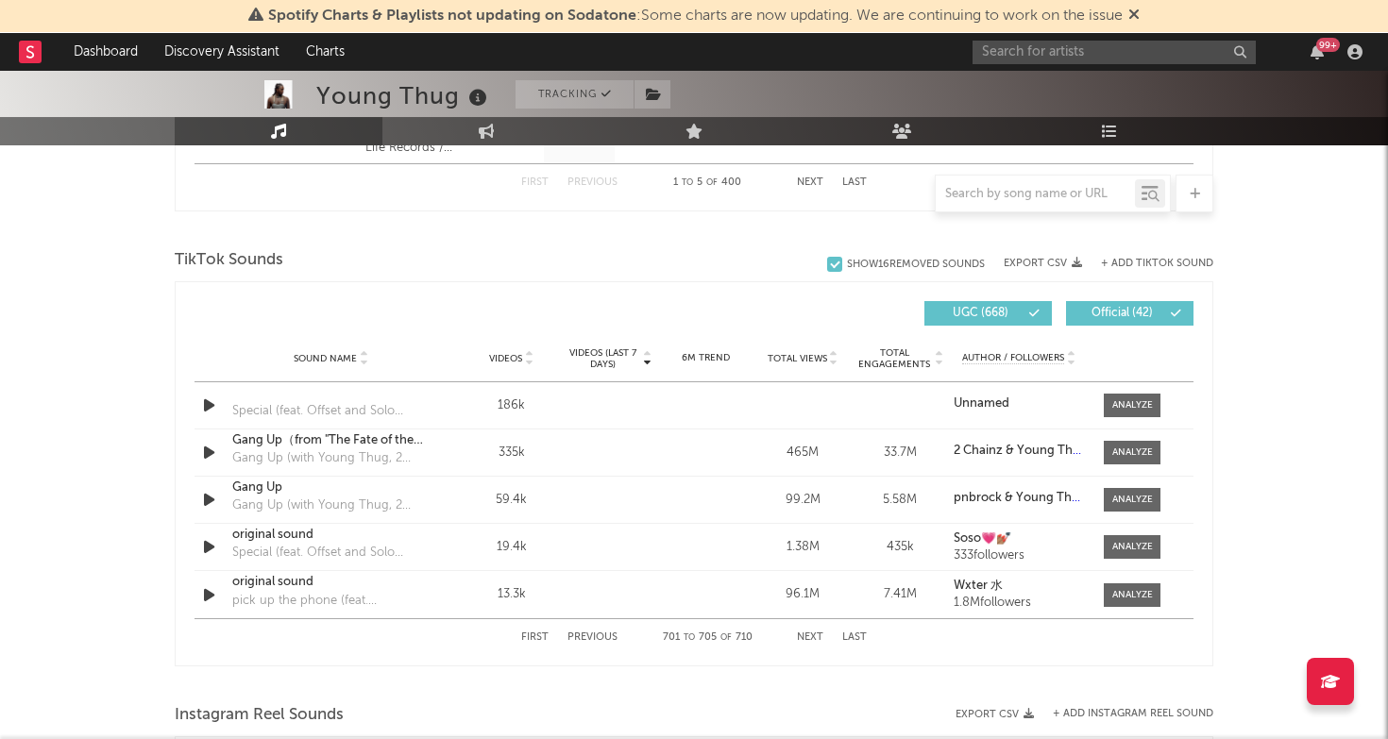
click at [583, 633] on button "Previous" at bounding box center [593, 638] width 50 height 10
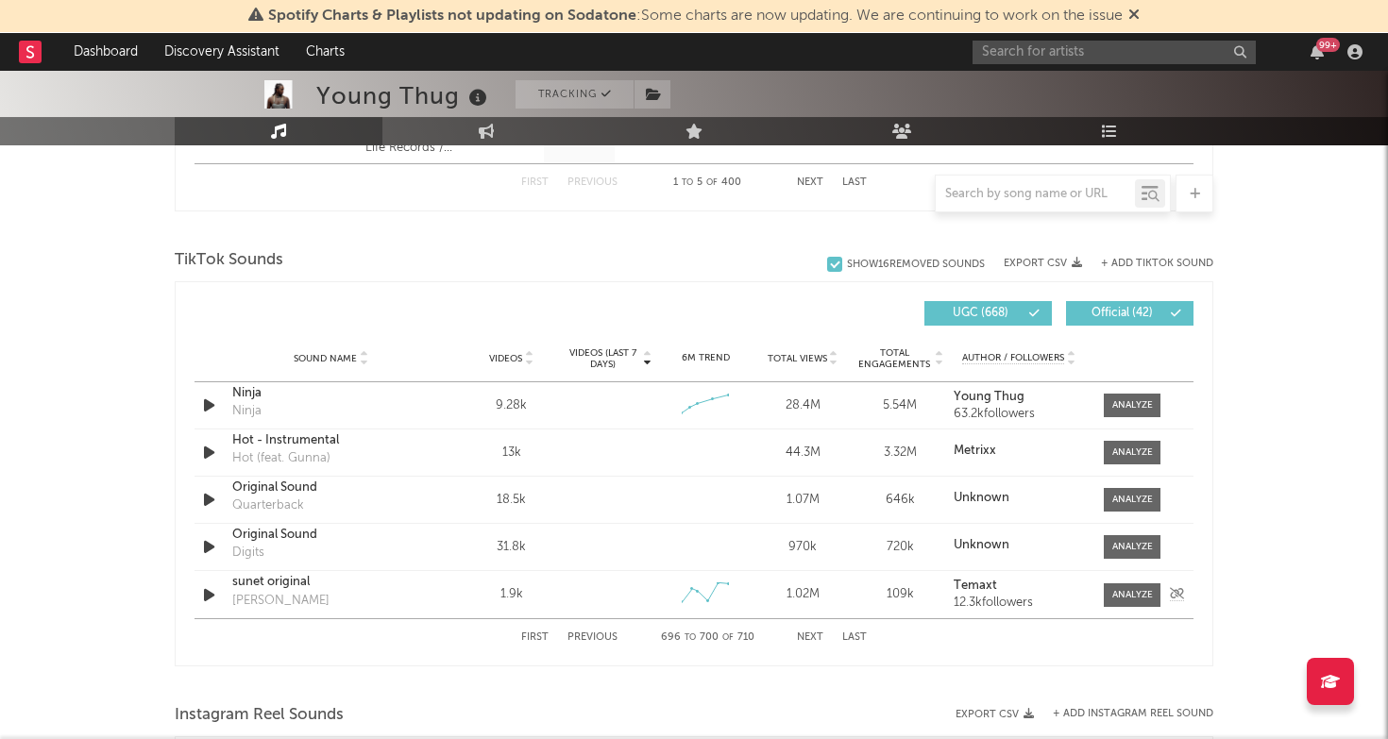
click at [287, 588] on div "sunet original" at bounding box center [330, 582] width 197 height 19
click at [596, 642] on button "Previous" at bounding box center [593, 638] width 50 height 10
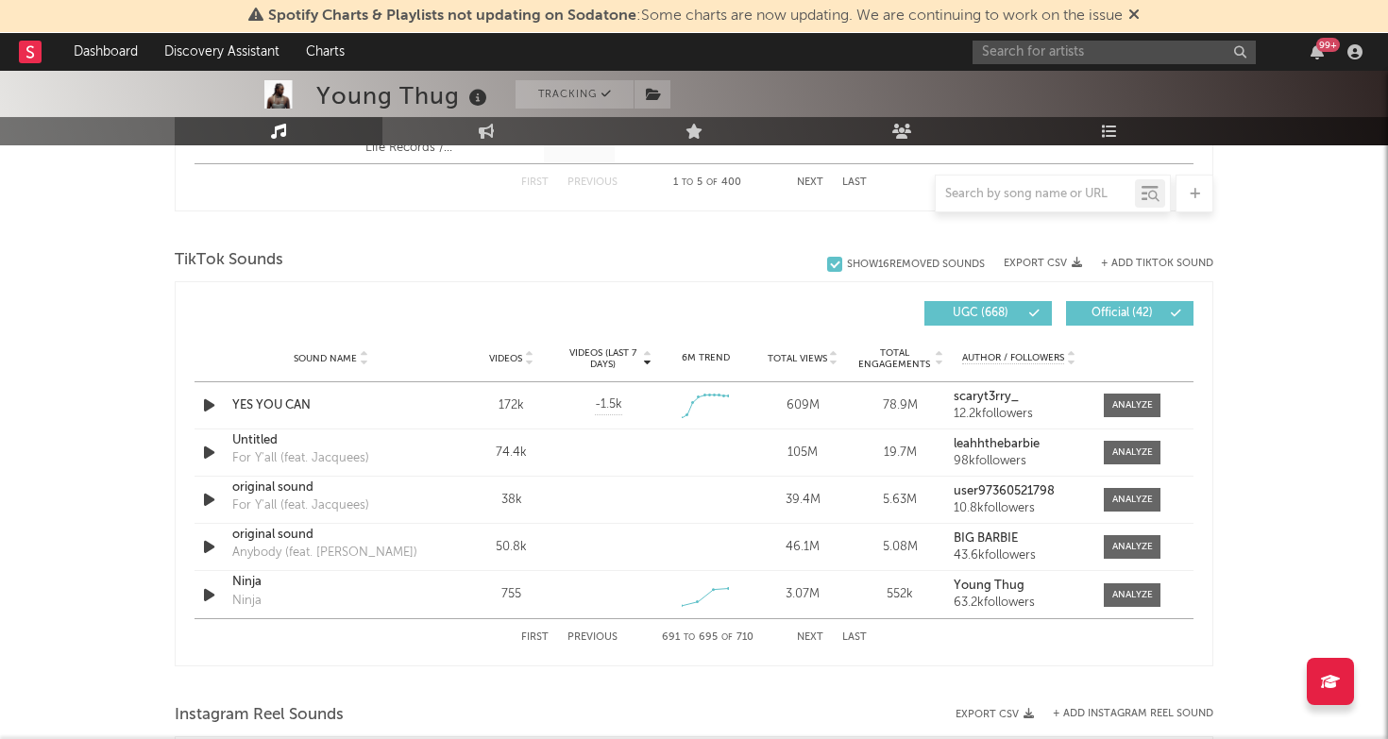
click at [808, 635] on button "Next" at bounding box center [810, 638] width 26 height 10
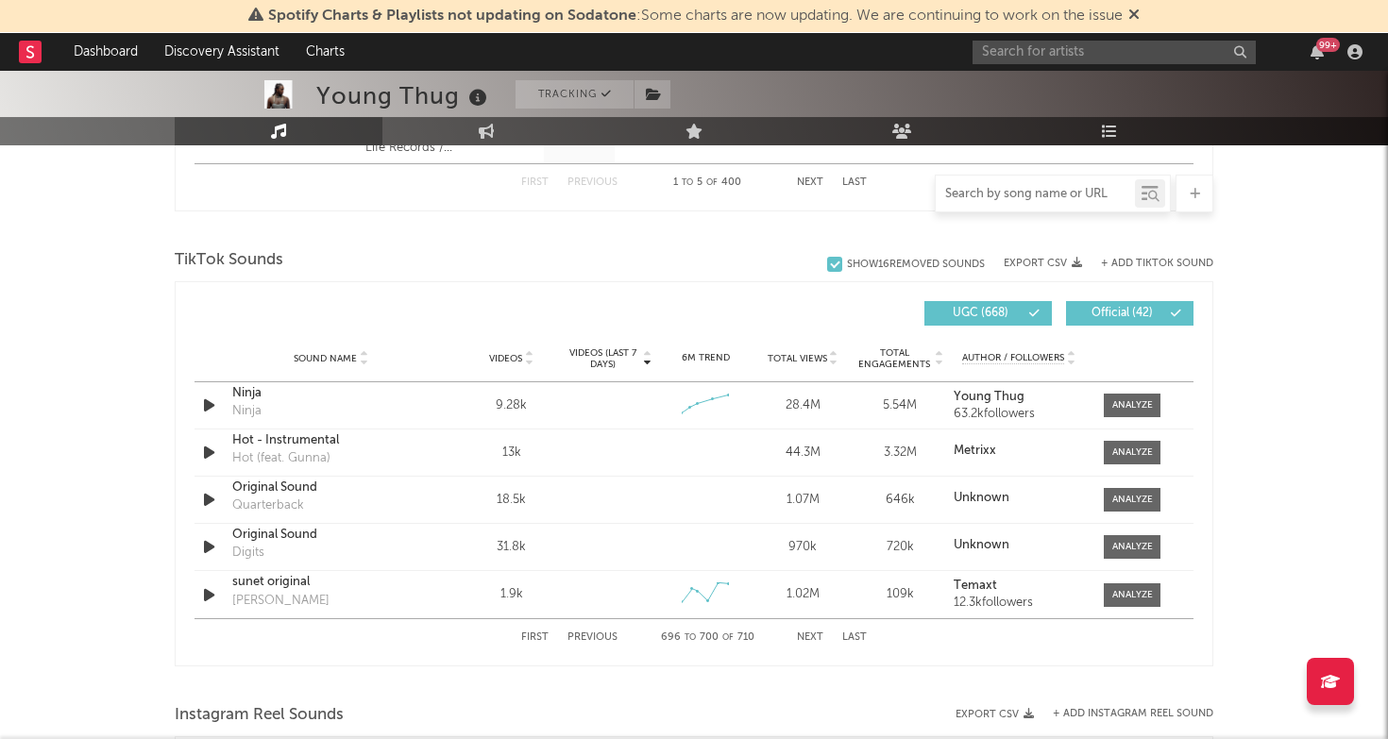
click at [1007, 191] on input "text" at bounding box center [1035, 194] width 199 height 15
type input "n"
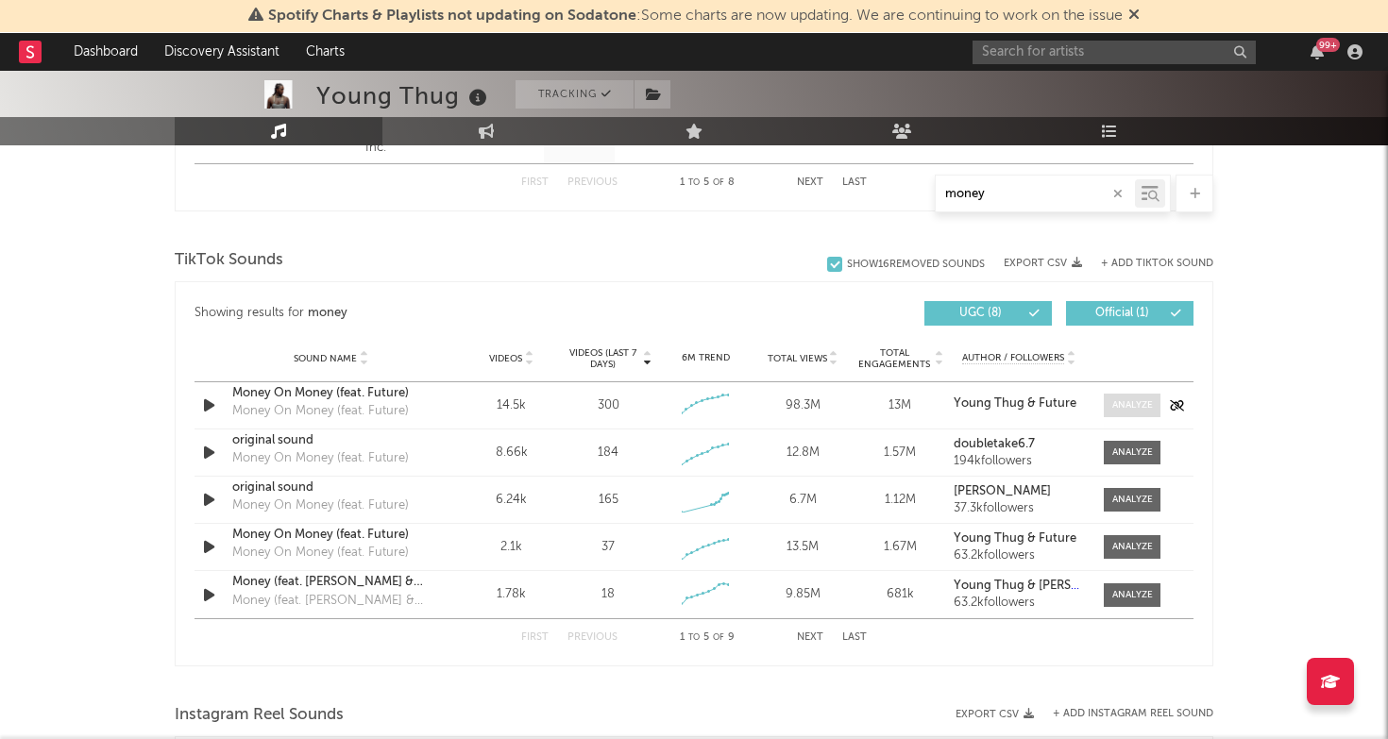
type input "money"
click at [1125, 395] on span at bounding box center [1132, 406] width 57 height 24
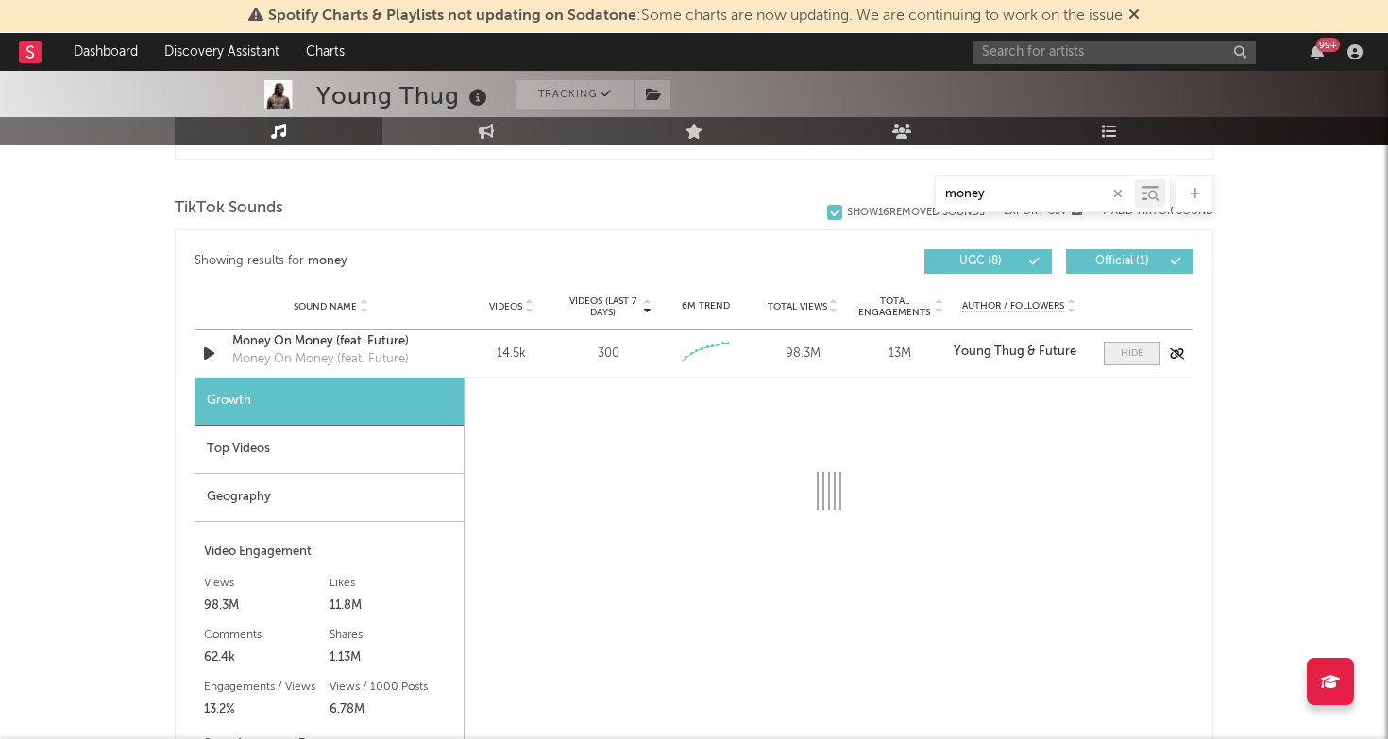
scroll to position [1244, 0]
select select "1w"
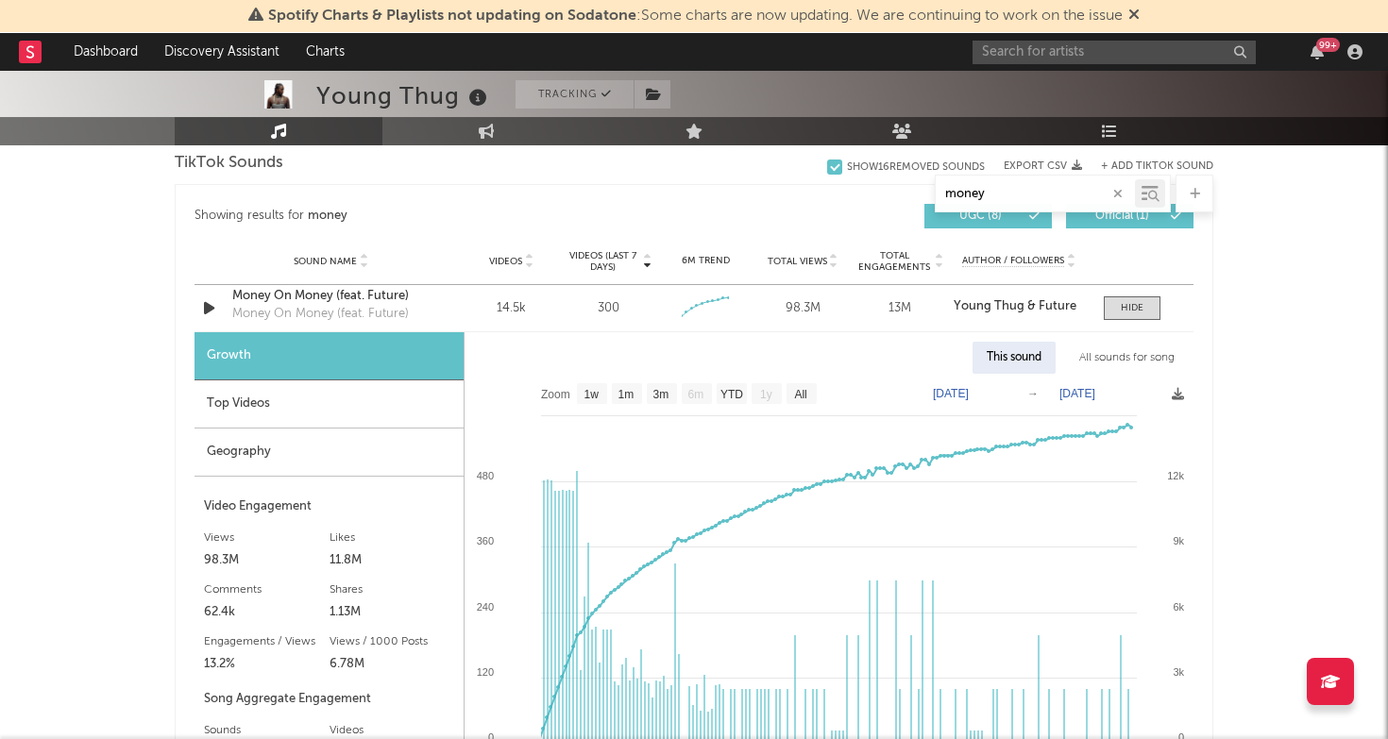
scroll to position [1291, 0]
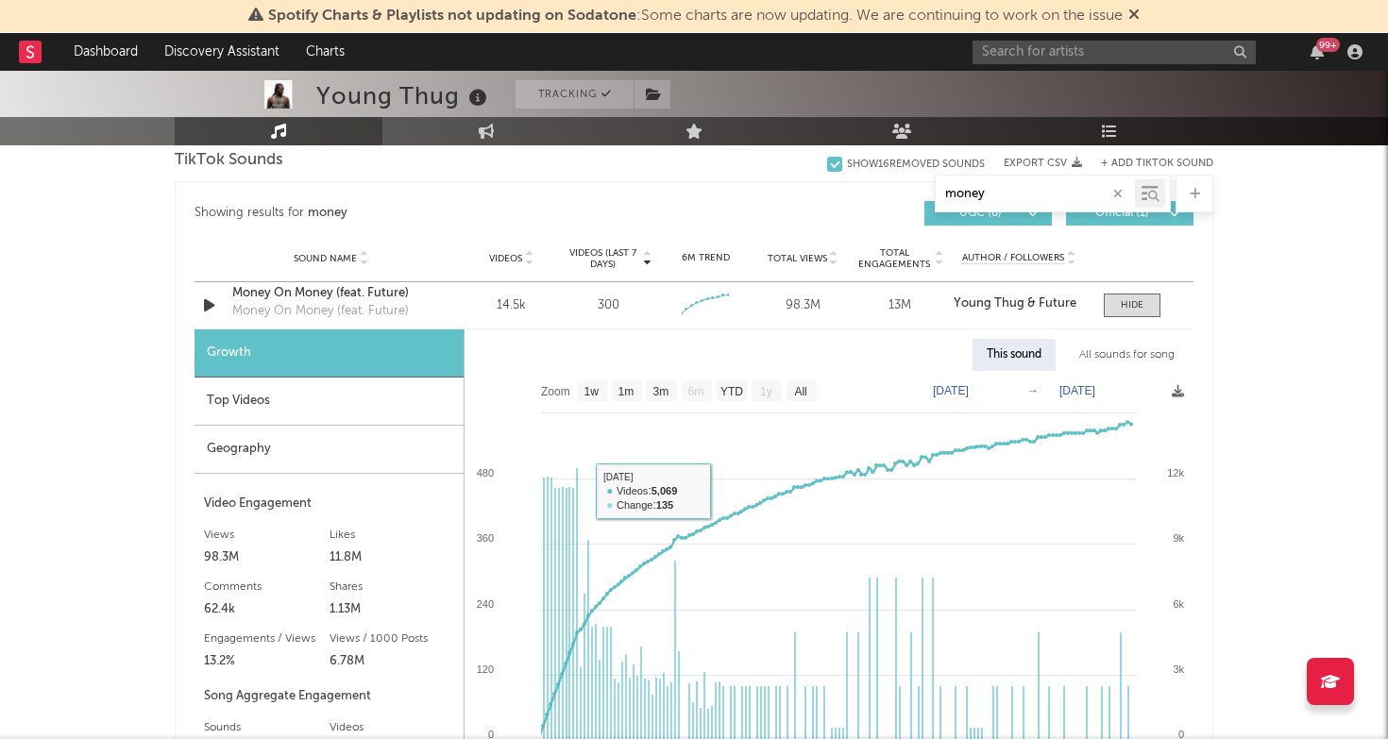
click at [327, 417] on div "Top Videos" at bounding box center [329, 402] width 269 height 48
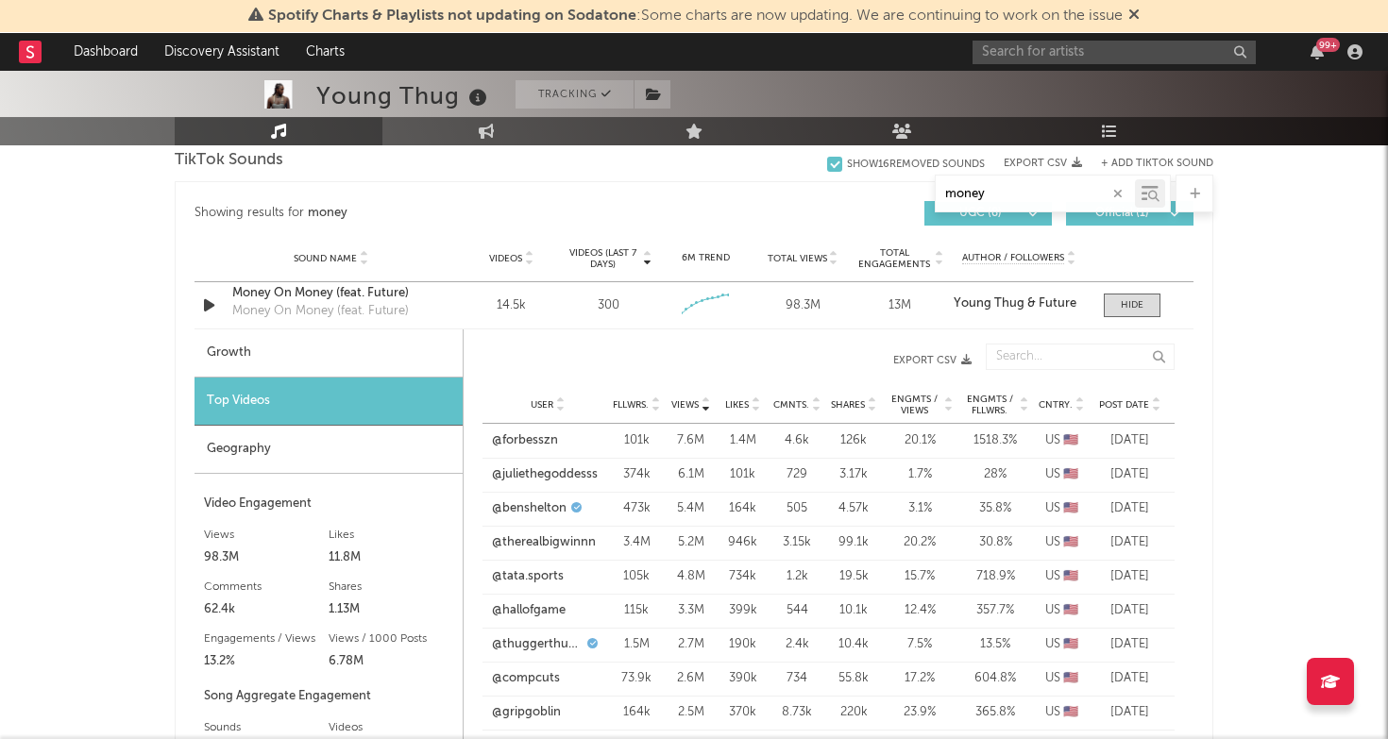
click at [1136, 403] on span "Post Date" at bounding box center [1124, 404] width 50 height 11
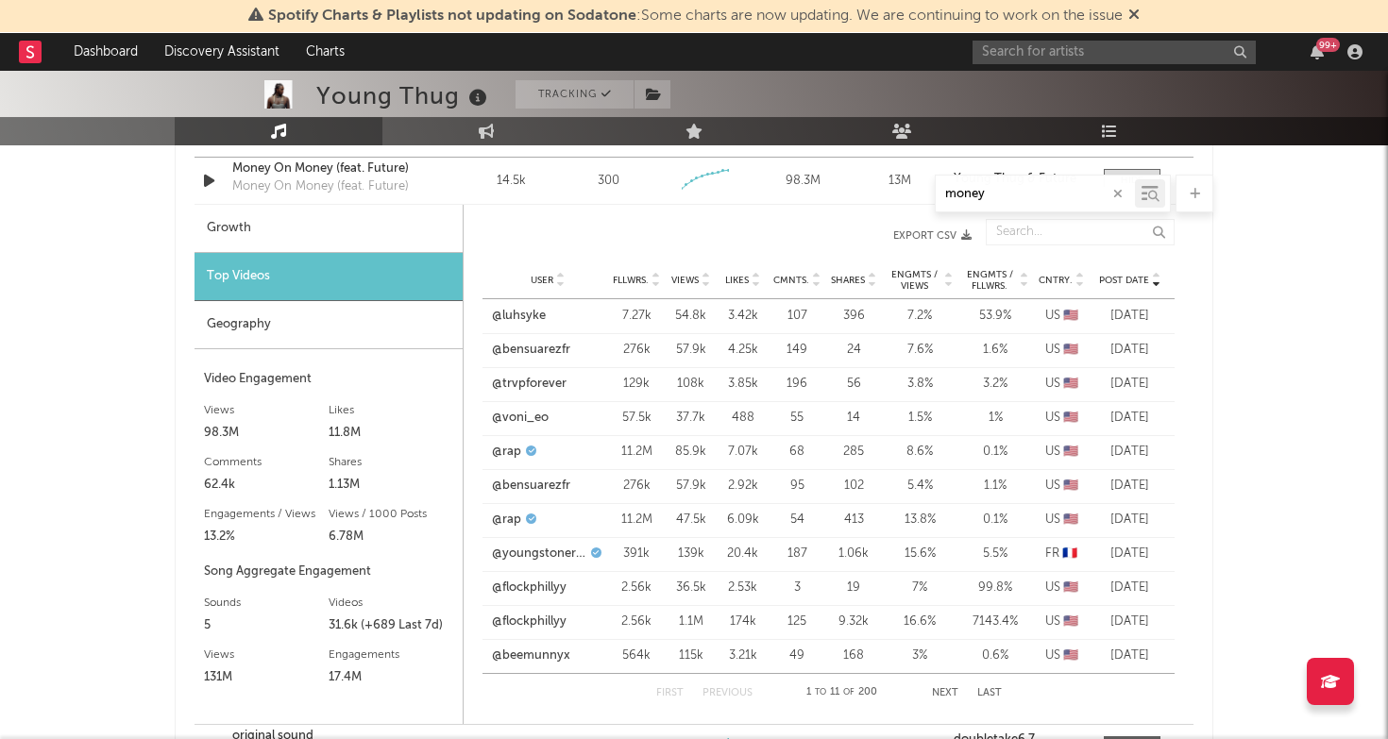
scroll to position [1412, 0]
